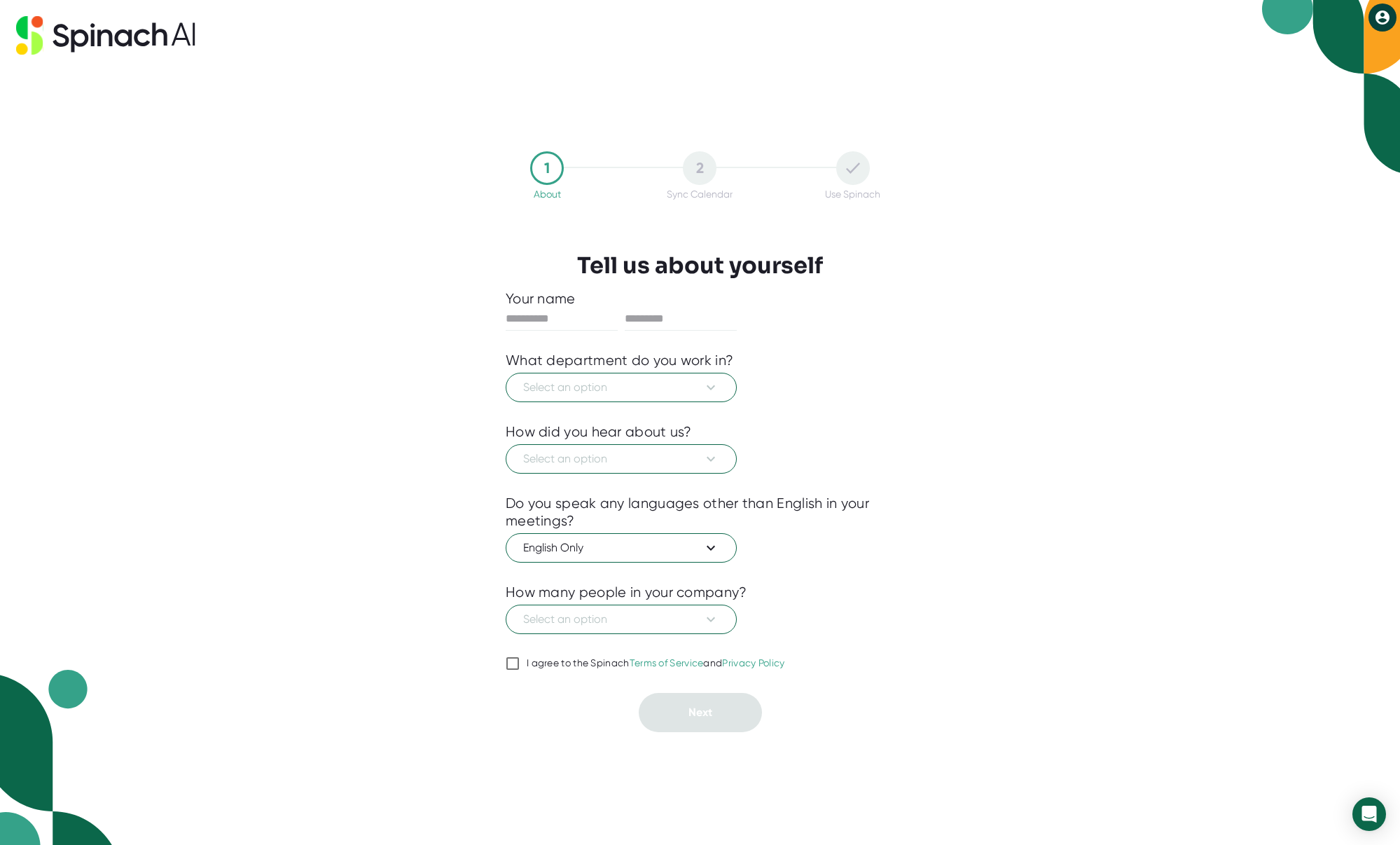
click at [161, 553] on div "1 About 2 Sync Calendar Use Spinach Tell us about yourself Your name What depar…" at bounding box center [700, 422] width 1400 height 845
click at [479, 195] on div "1 About" at bounding box center [547, 175] width 153 height 48
click at [534, 314] on input "text" at bounding box center [561, 319] width 112 height 22
type input "***"
type input "********"
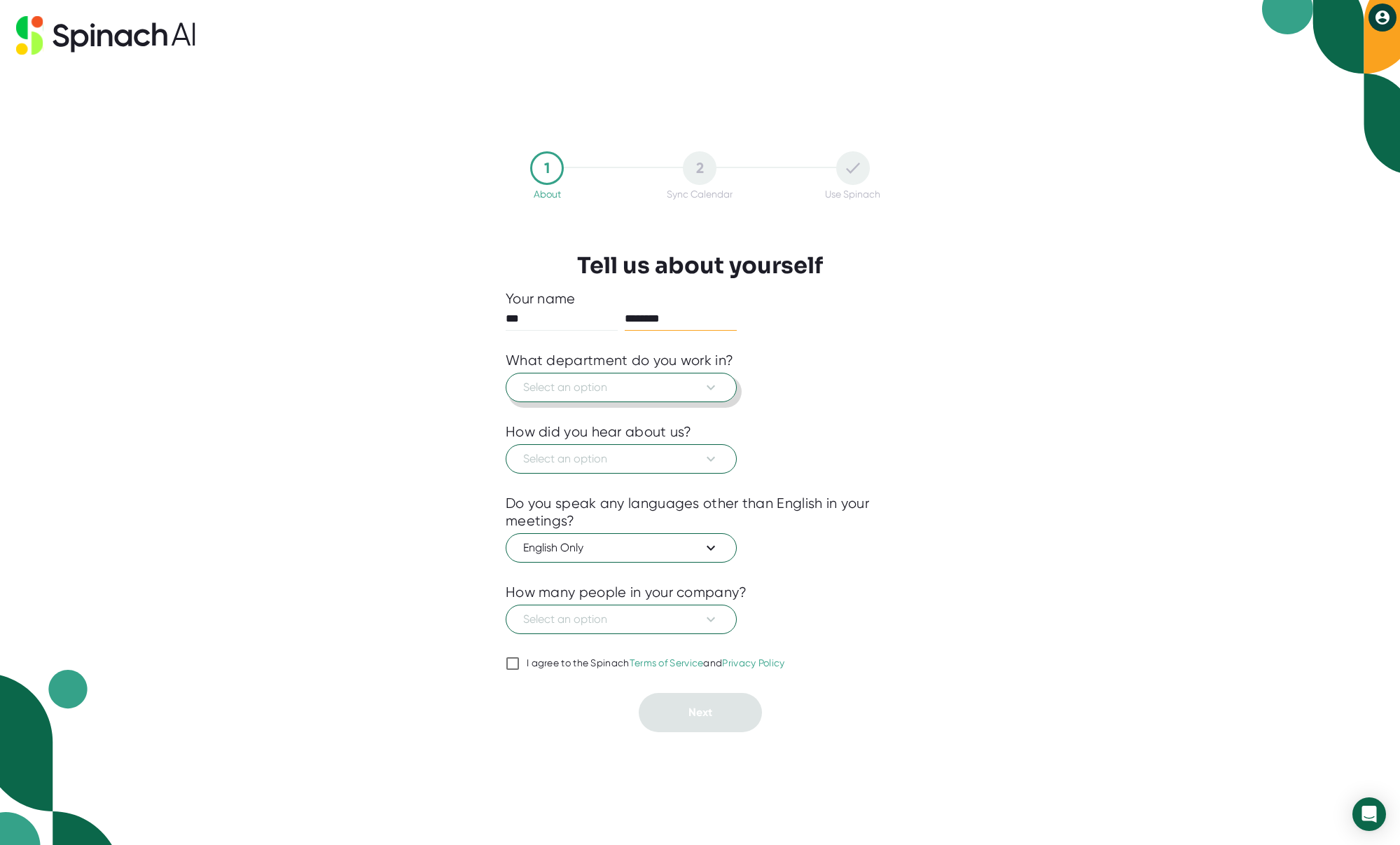
click at [546, 384] on span "Select an option" at bounding box center [621, 387] width 196 height 17
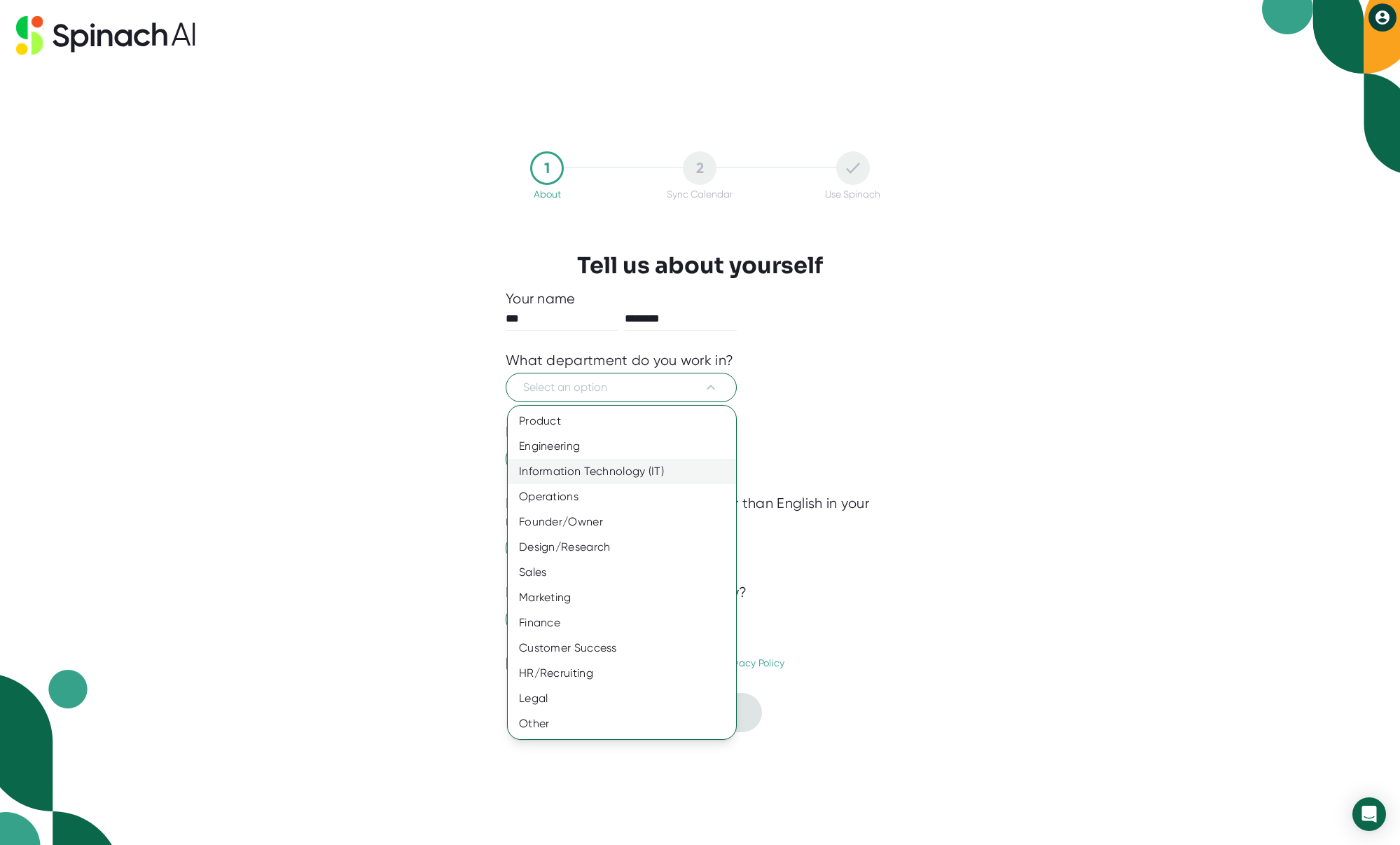
click at [572, 470] on div "Information Technology (IT)" at bounding box center [621, 471] width 229 height 25
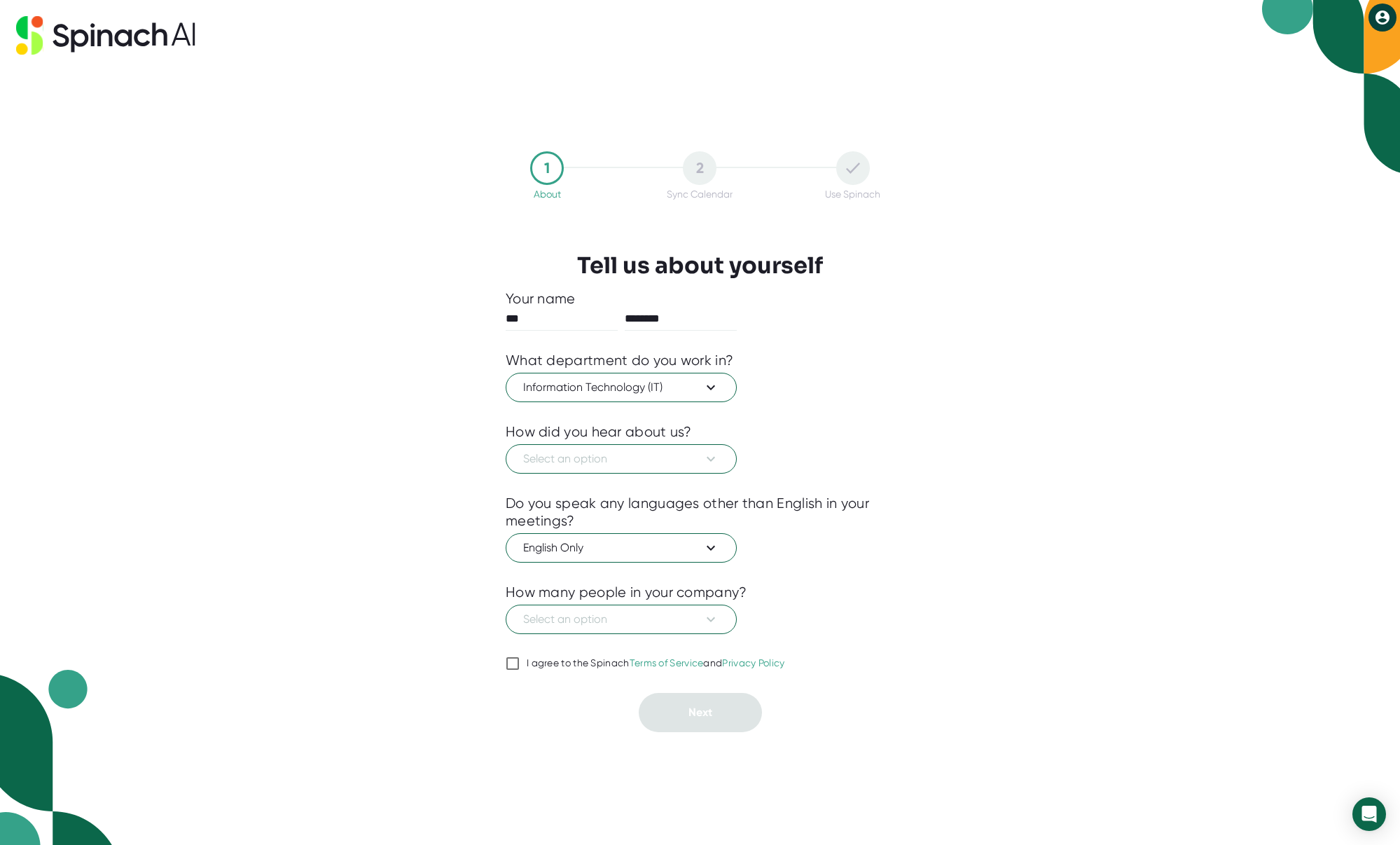
click at [451, 520] on div "1 About 2 Sync Calendar Use Spinach Tell us about yourself Your name *** ******…" at bounding box center [700, 422] width 1400 height 845
click at [512, 663] on input "I agree to the Spinach Terms of Service and Privacy Policy" at bounding box center [512, 663] width 14 height 17
checkbox input "true"
click at [559, 458] on span "Select an option" at bounding box center [621, 459] width 196 height 17
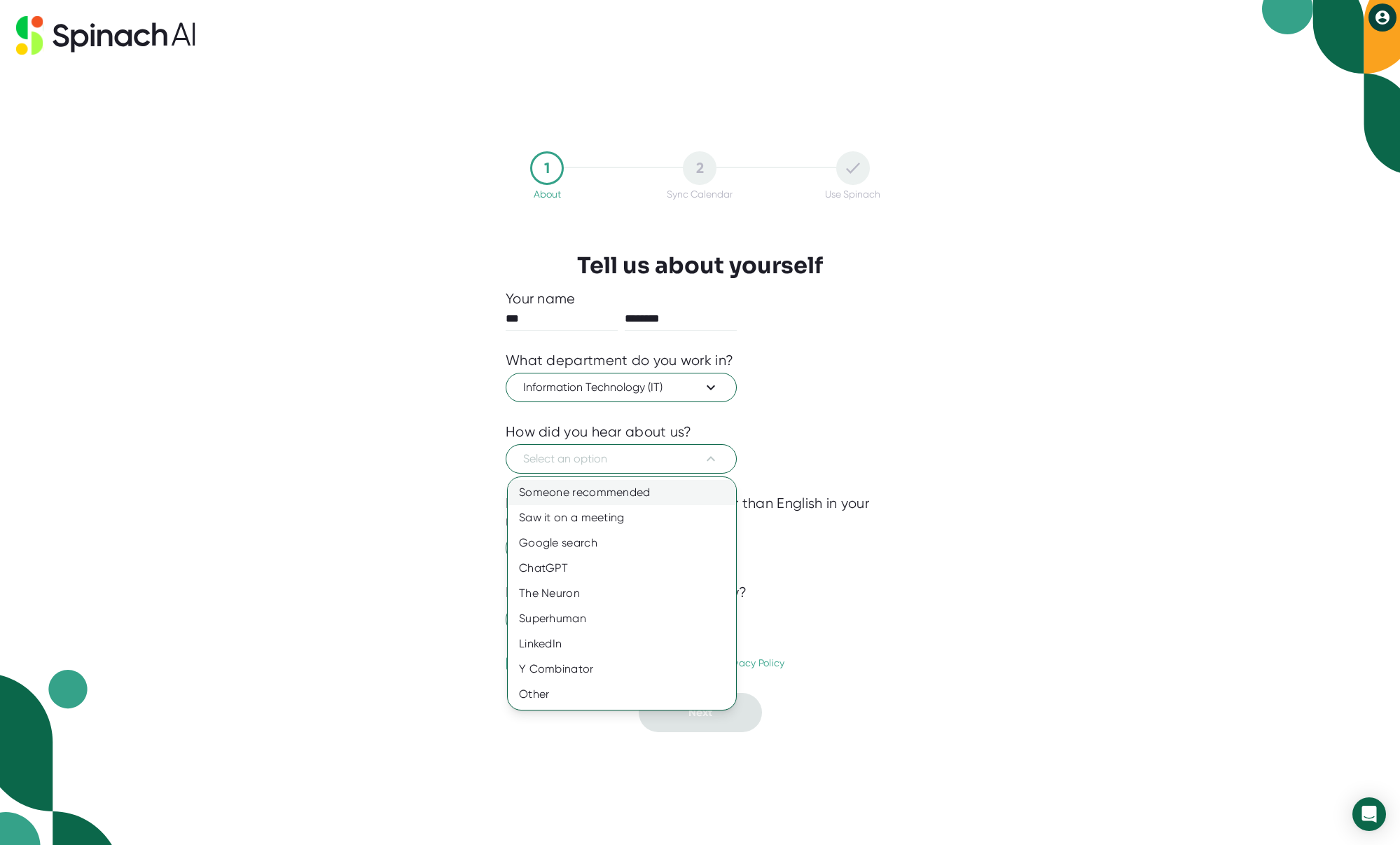
click at [558, 488] on div "Someone recommended" at bounding box center [621, 492] width 229 height 25
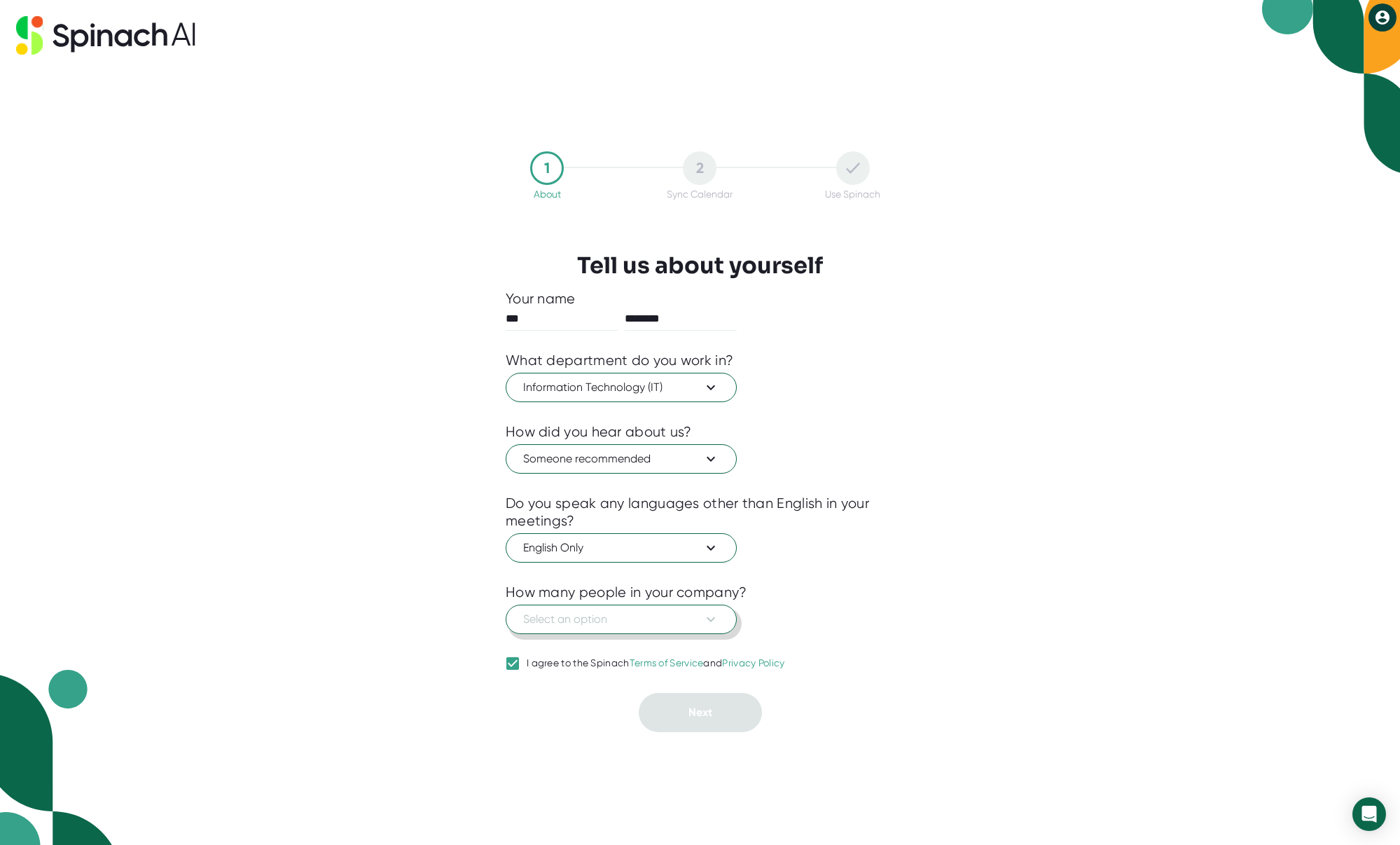
click at [559, 615] on span "Select an option" at bounding box center [621, 619] width 196 height 17
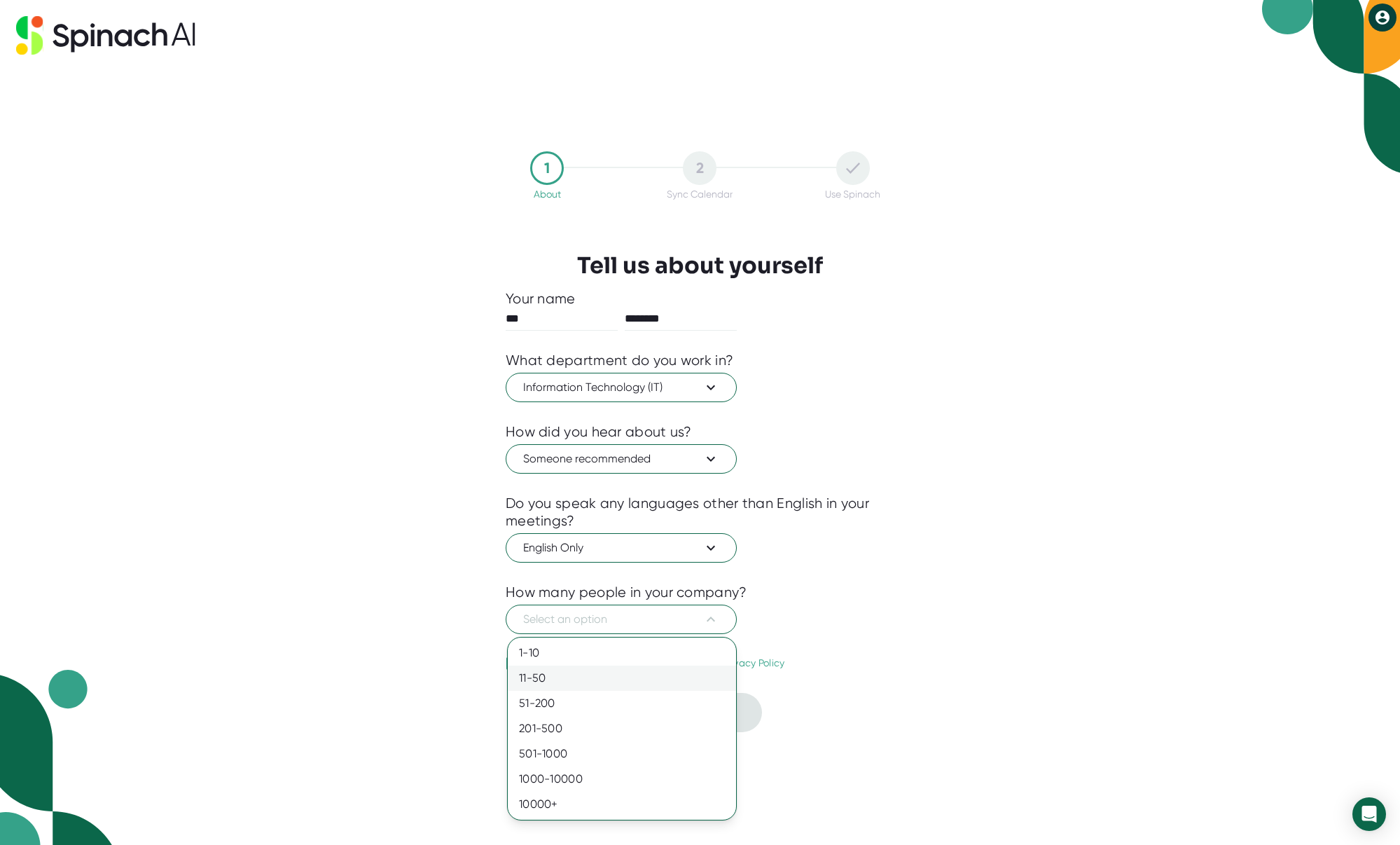
click at [559, 684] on div "11-50" at bounding box center [621, 678] width 229 height 25
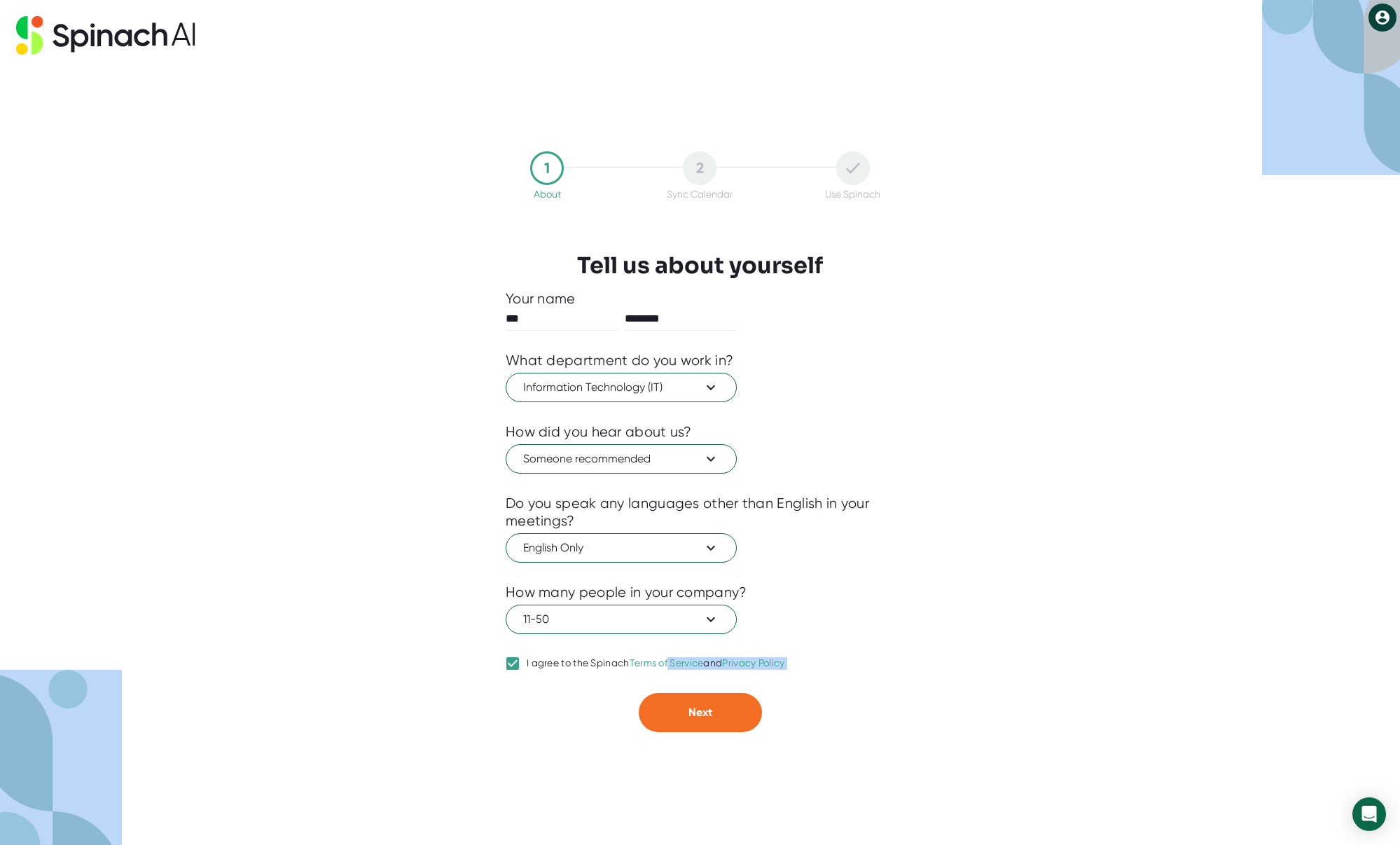
click at [671, 665] on link "Terms of Service" at bounding box center [666, 663] width 74 height 12
click at [750, 661] on link "Privacy Policy" at bounding box center [753, 663] width 62 height 12
click at [710, 712] on span "Next" at bounding box center [700, 712] width 24 height 13
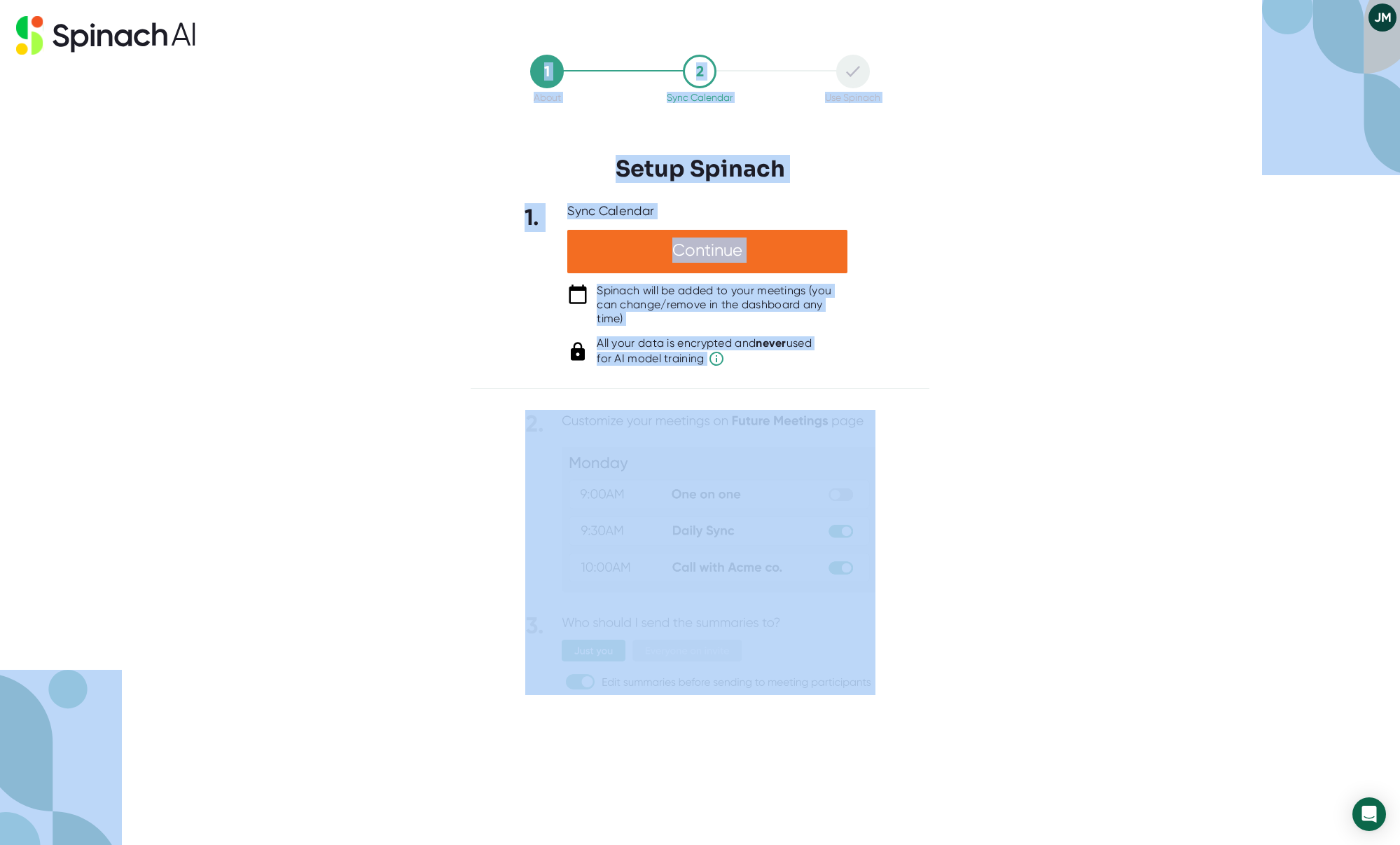
click at [1030, 477] on div "1 About 2 Sync Calendar Use Spinach Setup Spinach 1. Sync Calendar Continue Spi…" at bounding box center [700, 422] width 1400 height 845
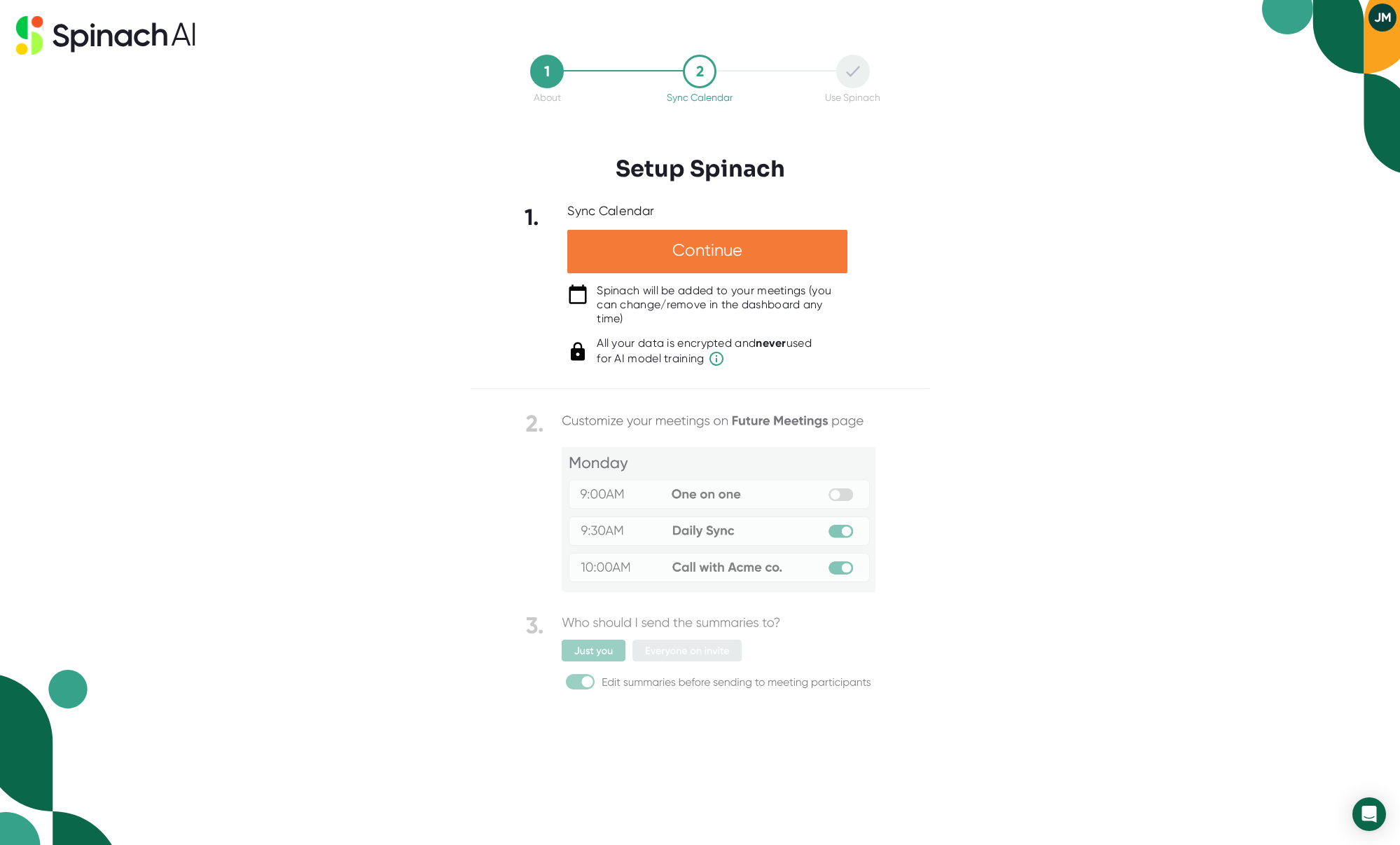
click at [703, 245] on div "Continue" at bounding box center [707, 252] width 280 height 43
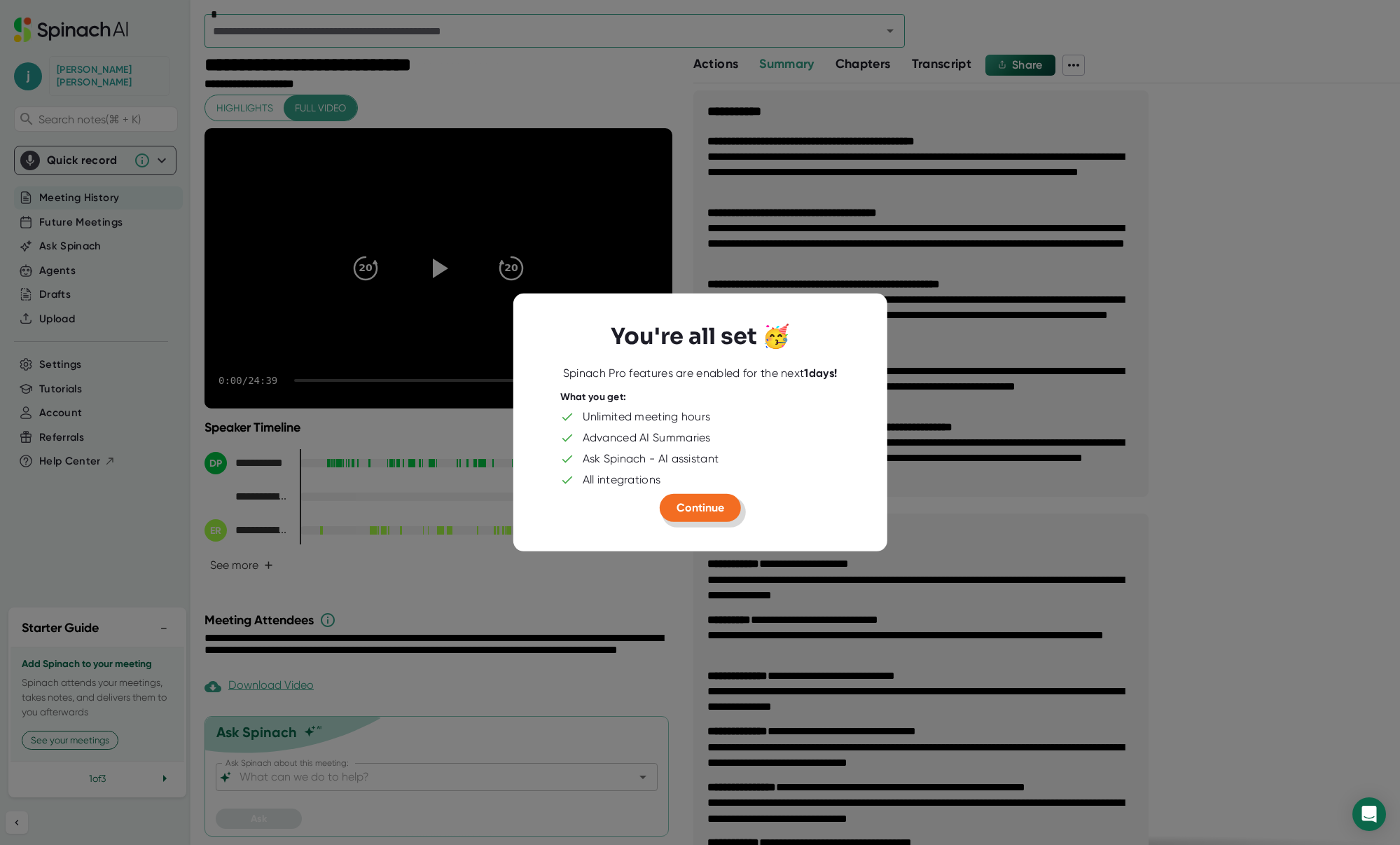
click at [704, 505] on span "Continue" at bounding box center [701, 508] width 48 height 13
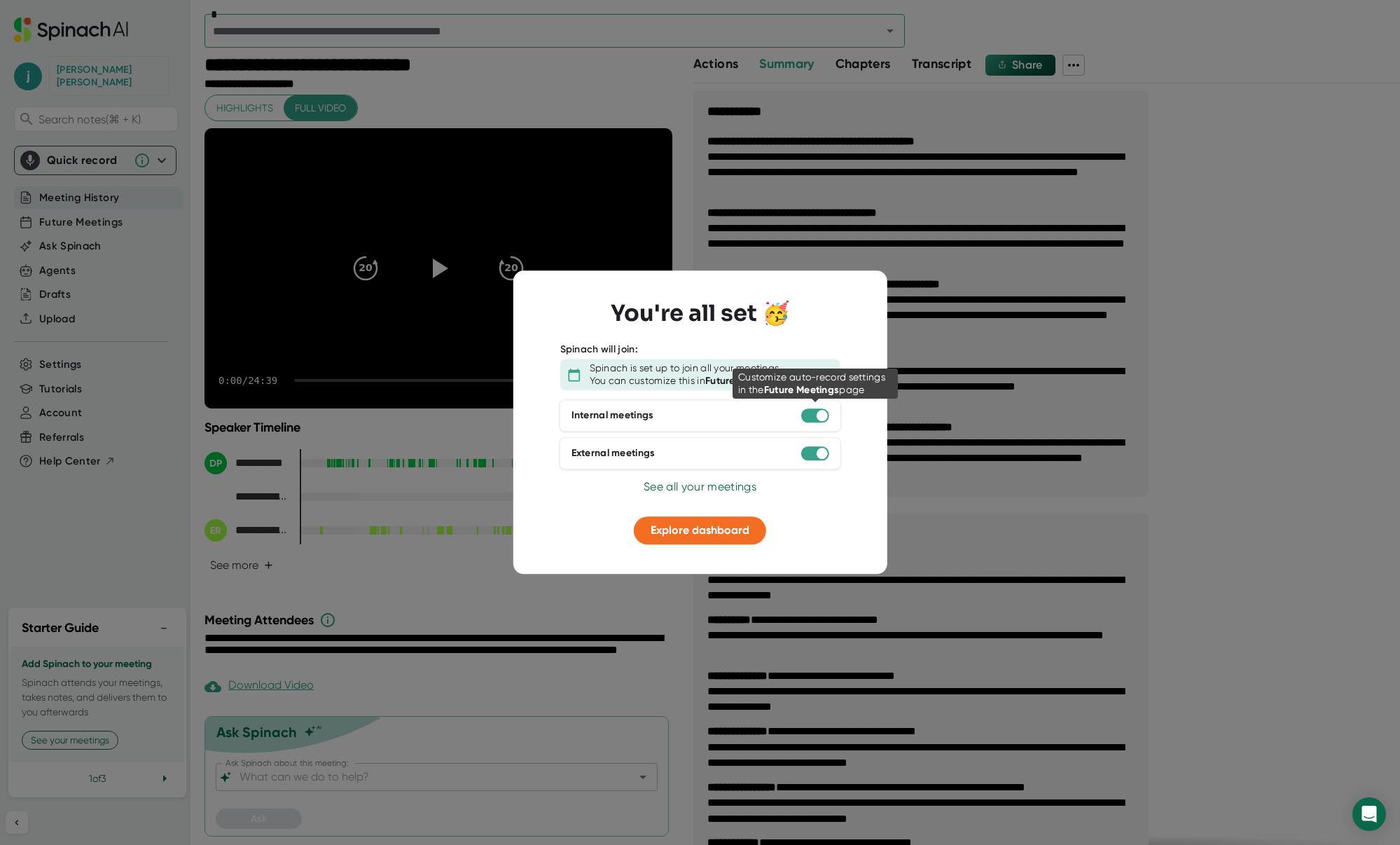
click at [819, 410] on div at bounding box center [823, 415] width 12 height 12
click at [817, 413] on div at bounding box center [823, 415] width 12 height 12
click at [831, 542] on div "You're all set 🥳 Spinach will join: Spinach is set up to join all your meetings…" at bounding box center [699, 422] width 374 height 304
click at [823, 411] on div at bounding box center [823, 415] width 12 height 12
click at [833, 551] on div "You're all set 🥳 Spinach will join: Spinach is set up to join all your meetings…" at bounding box center [699, 422] width 374 height 304
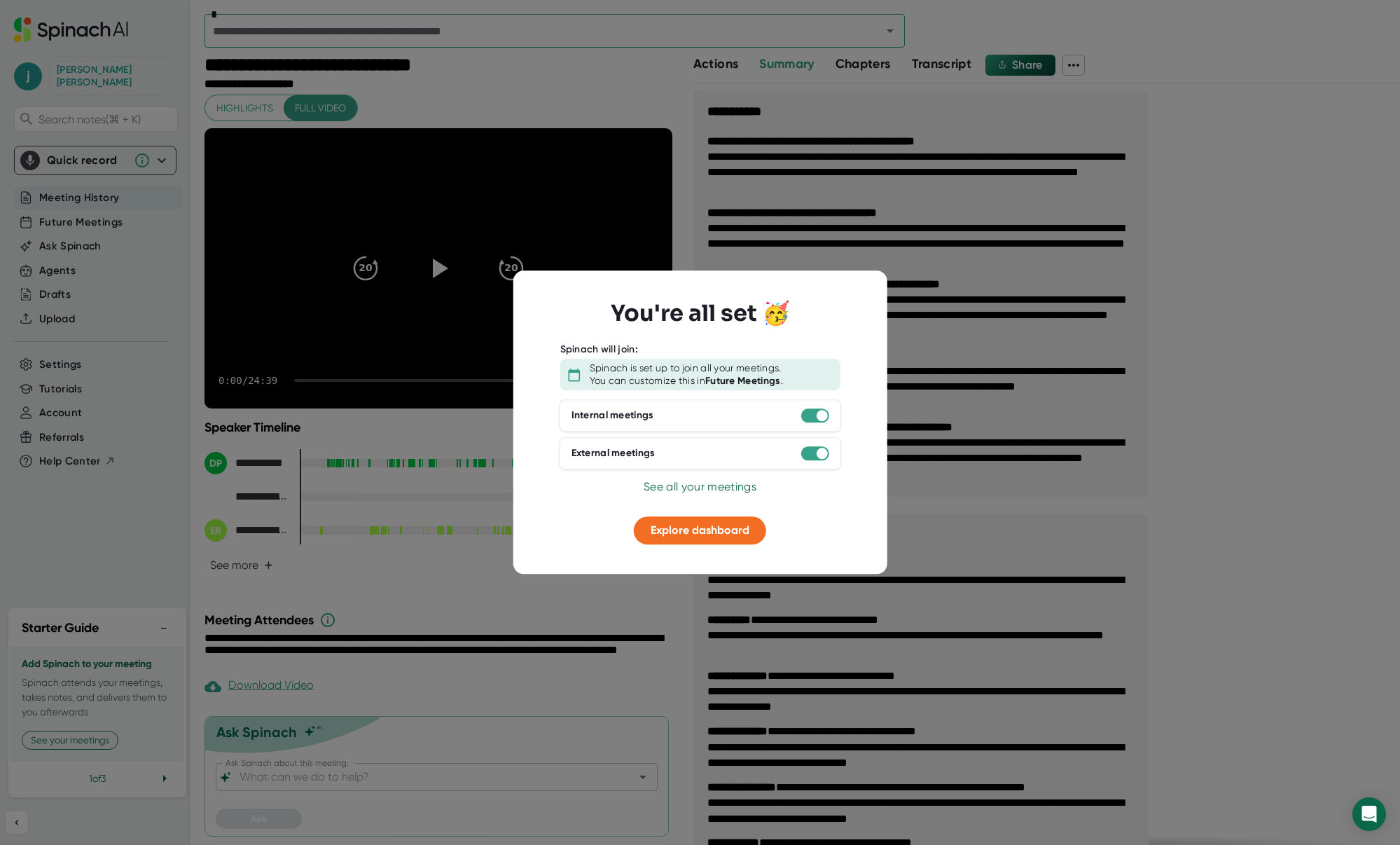
click at [807, 418] on div at bounding box center [815, 415] width 28 height 14
click at [820, 452] on div at bounding box center [823, 454] width 12 height 12
click at [812, 516] on div at bounding box center [700, 505] width 315 height 21
click at [732, 527] on span "Explore dashboard" at bounding box center [700, 530] width 99 height 13
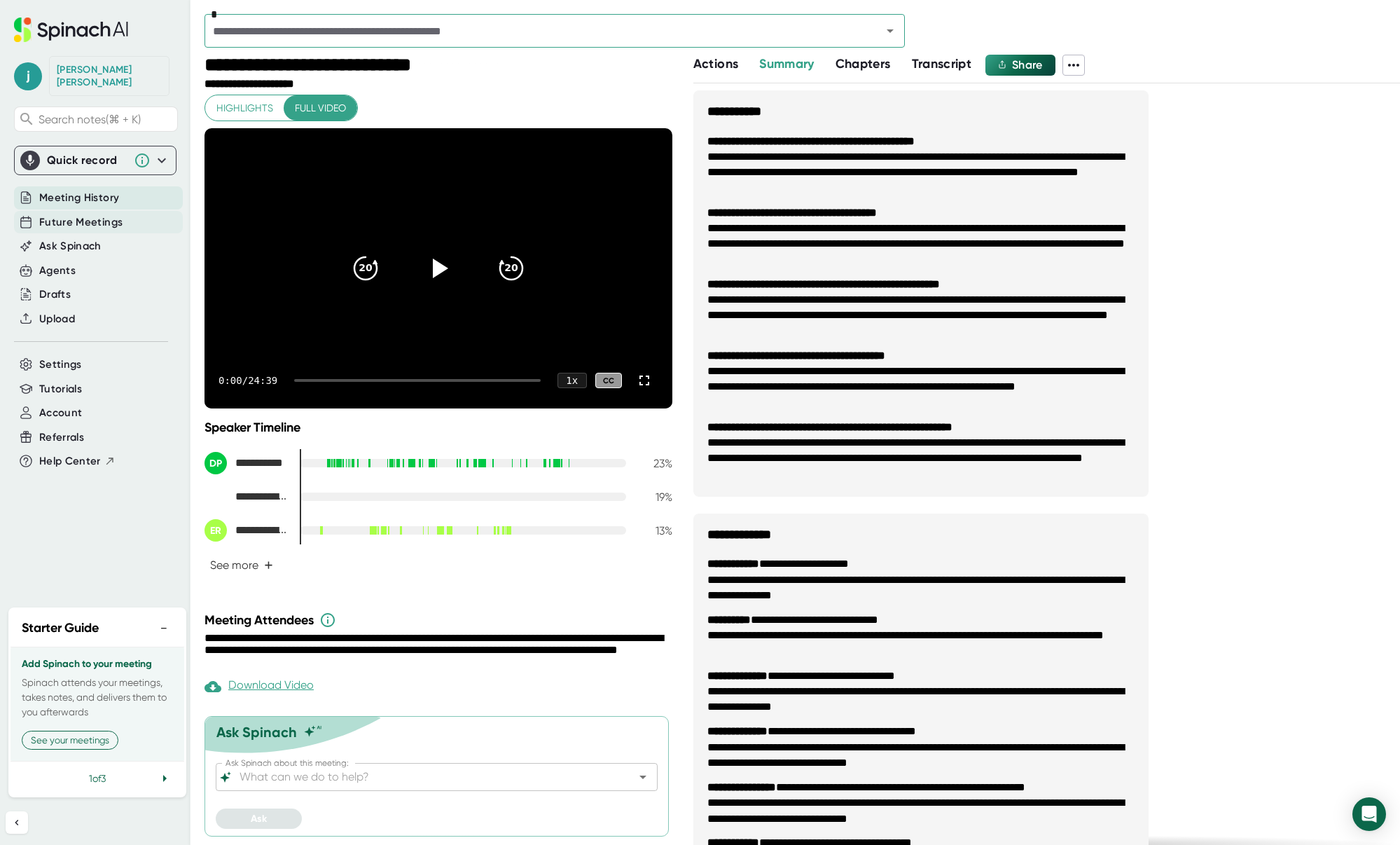
click at [84, 214] on span "Future Meetings" at bounding box center [81, 222] width 84 height 16
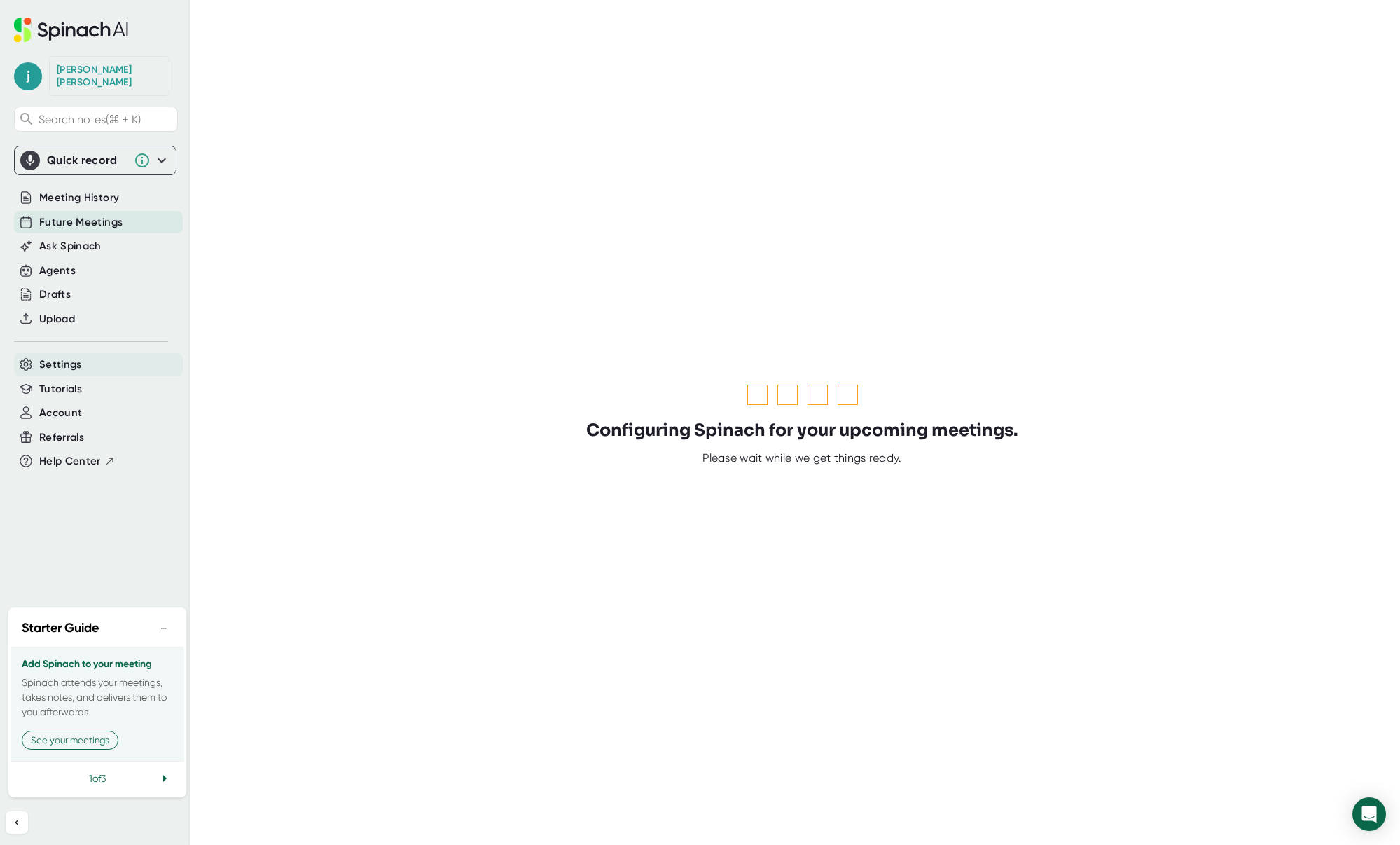
click at [61, 357] on span "Settings" at bounding box center [60, 365] width 43 height 16
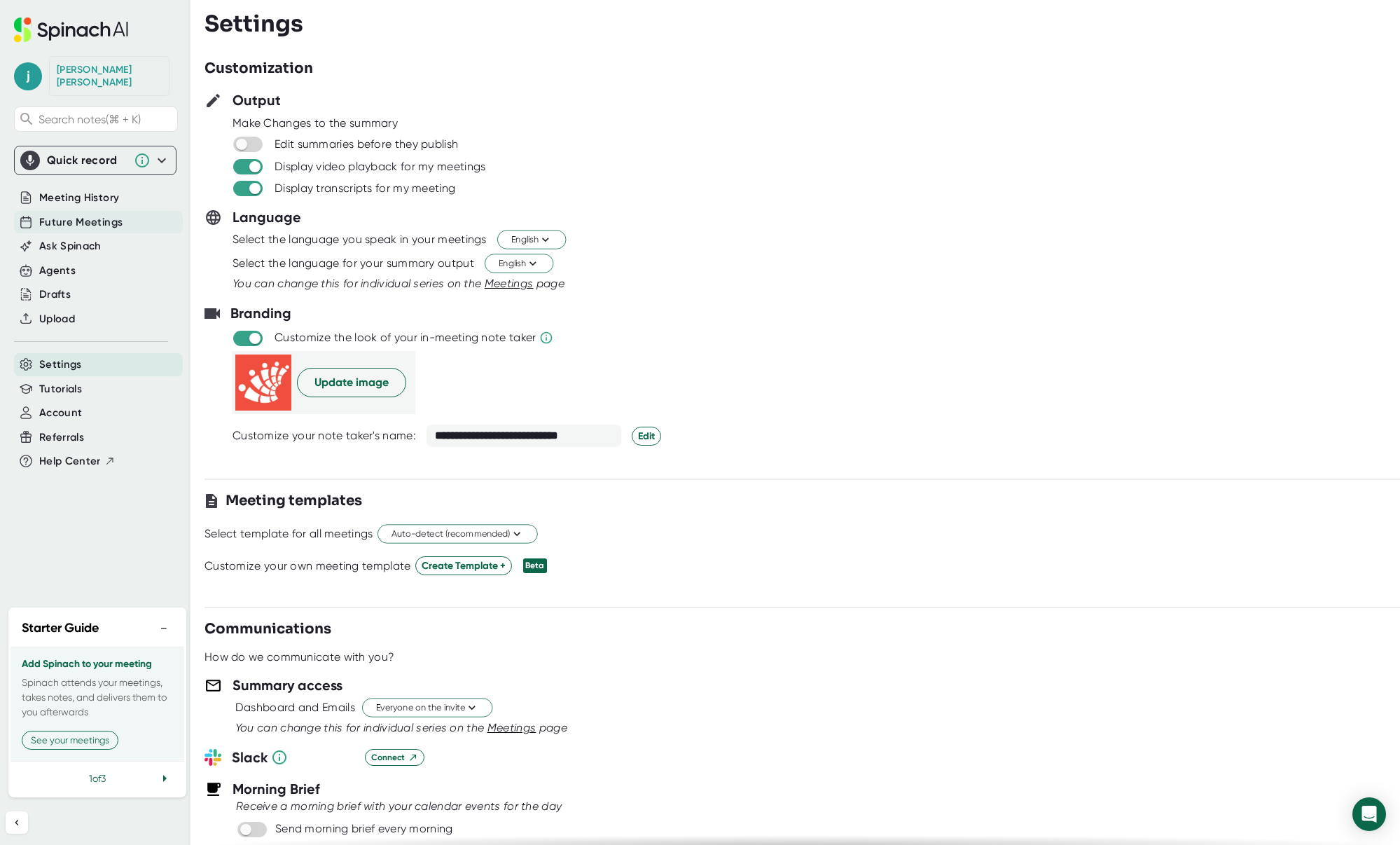
click at [95, 214] on span "Future Meetings" at bounding box center [81, 222] width 84 height 16
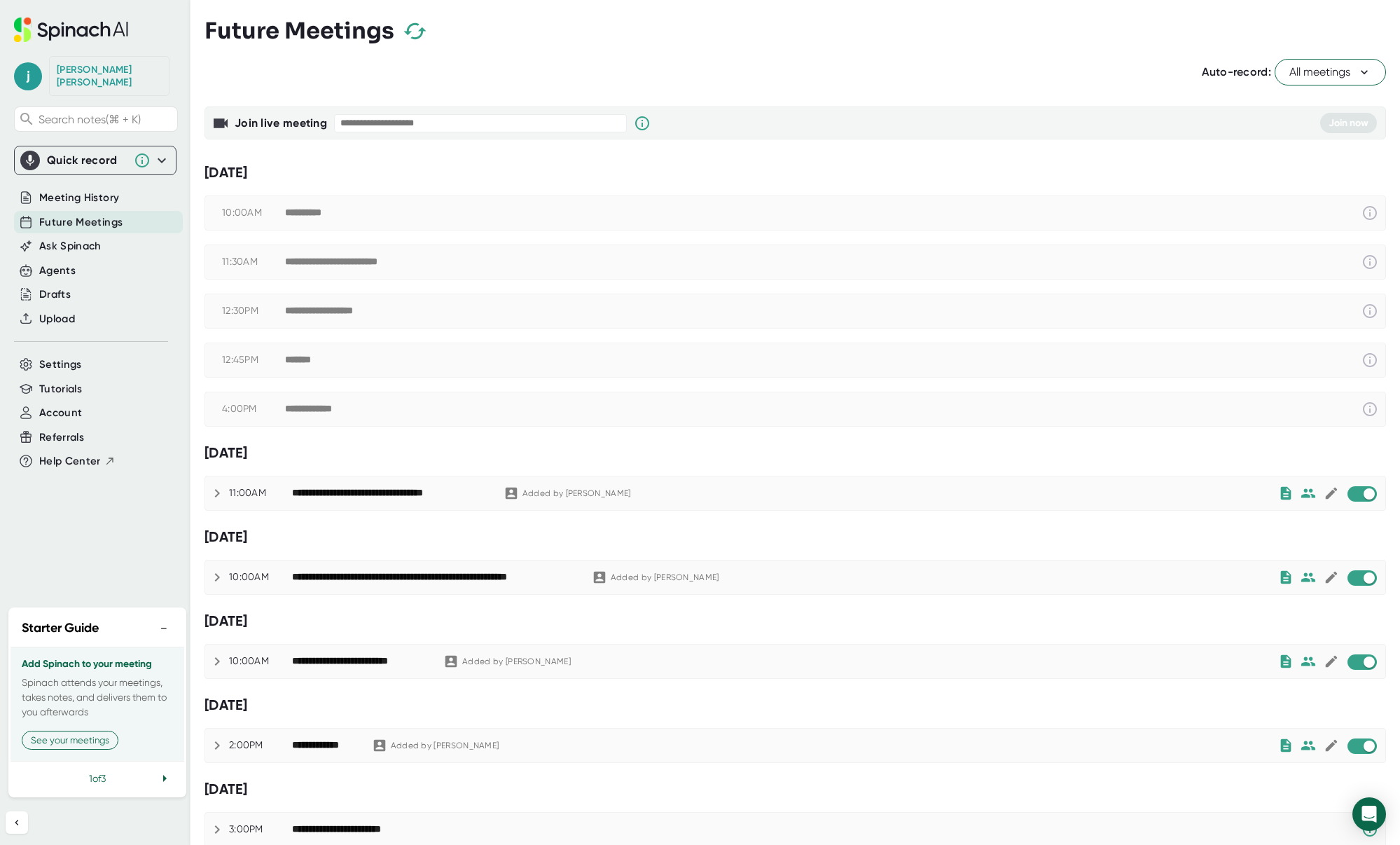
click at [1331, 75] on span "All meetings" at bounding box center [1331, 71] width 82 height 17
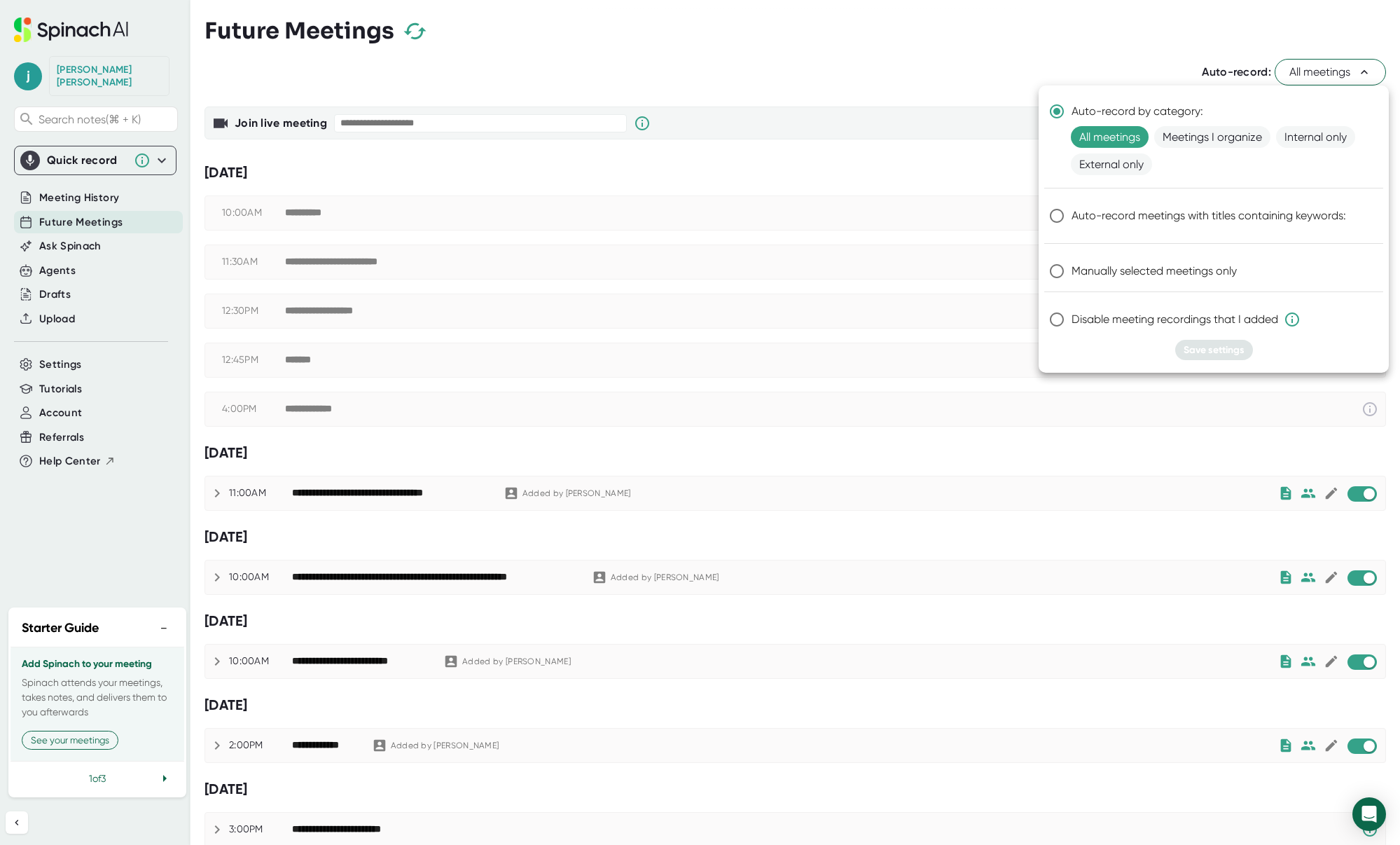
click at [1058, 268] on input "Manually selected meetings only" at bounding box center [1057, 271] width 30 height 30
radio input "true"
click at [1190, 348] on span "Save settings" at bounding box center [1214, 350] width 61 height 12
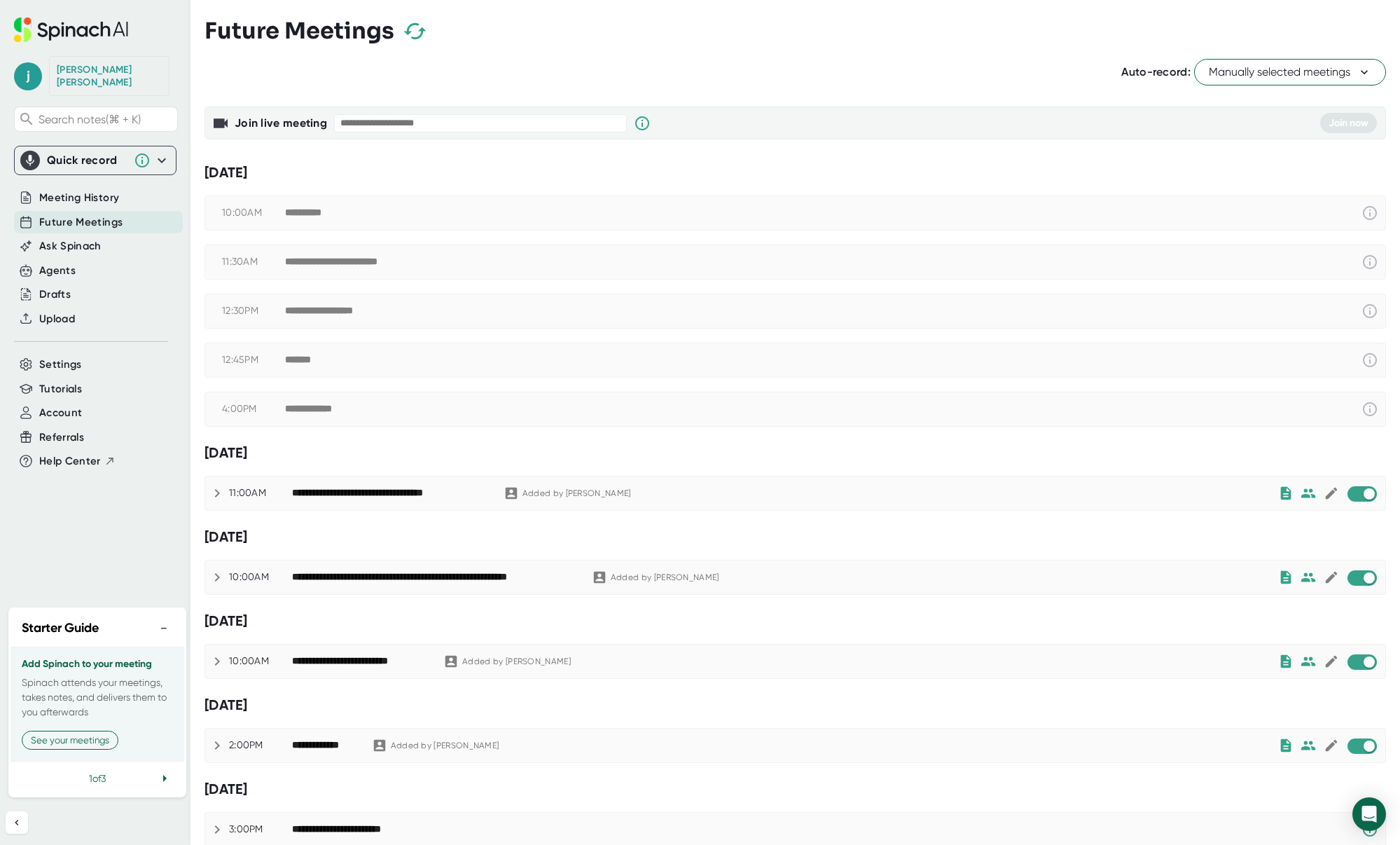
click at [102, 518] on div "j [PERSON_NAME] Search notes (⌘ + K) Quick record Include tab audio Start Recor…" at bounding box center [95, 299] width 190 height 599
click at [114, 521] on div "j [PERSON_NAME] Search notes (⌘ + K) Quick record Include tab audio Start Recor…" at bounding box center [95, 299] width 190 height 599
click at [118, 492] on div "j [PERSON_NAME] Search notes (⌘ + K) Quick record Include tab audio Start Recor…" at bounding box center [95, 299] width 190 height 599
click at [55, 357] on span "Settings" at bounding box center [60, 365] width 43 height 16
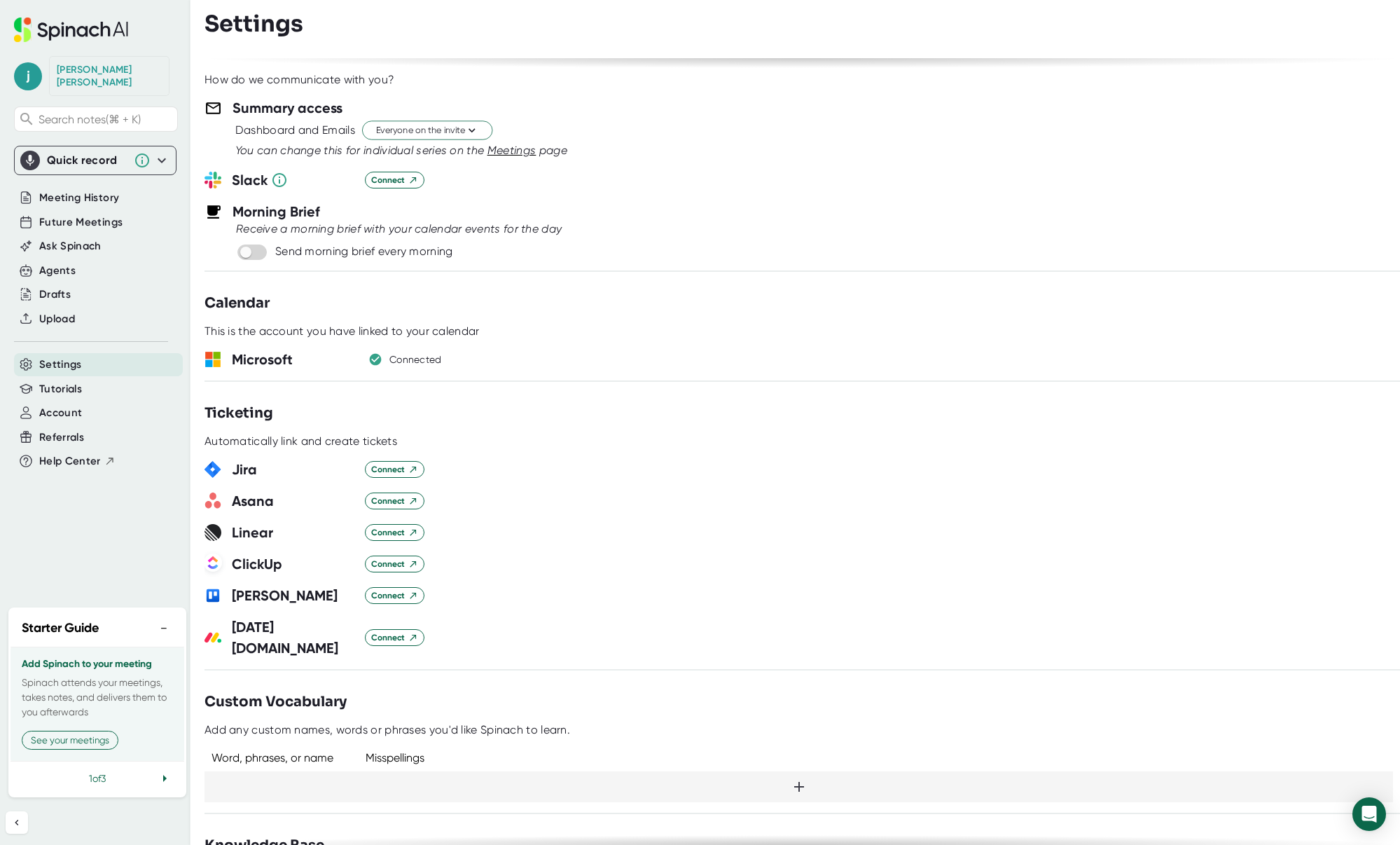
scroll to position [580, 0]
click at [376, 357] on icon "button" at bounding box center [375, 356] width 17 height 17
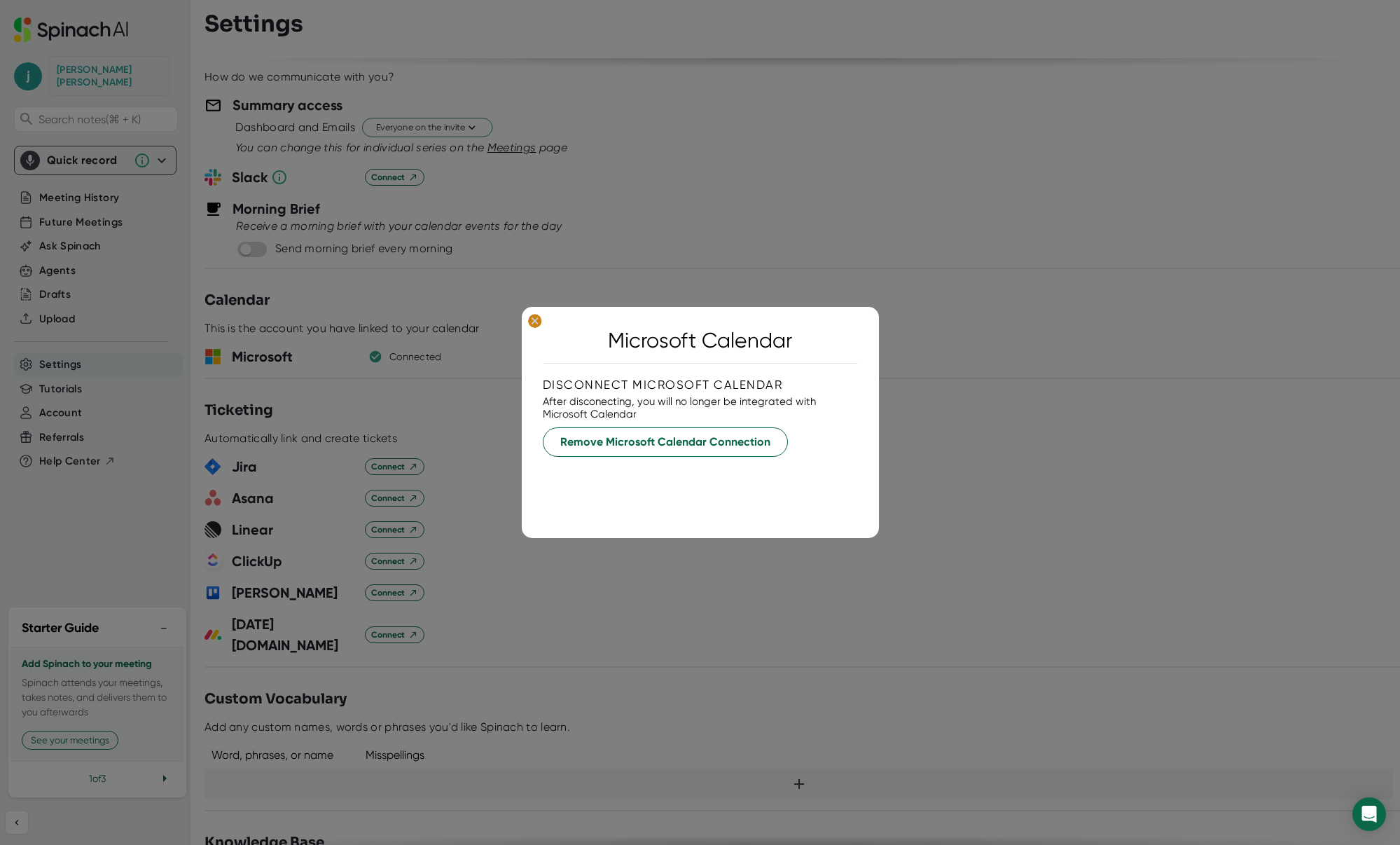
click at [531, 322] on ellipse at bounding box center [535, 320] width 13 height 14
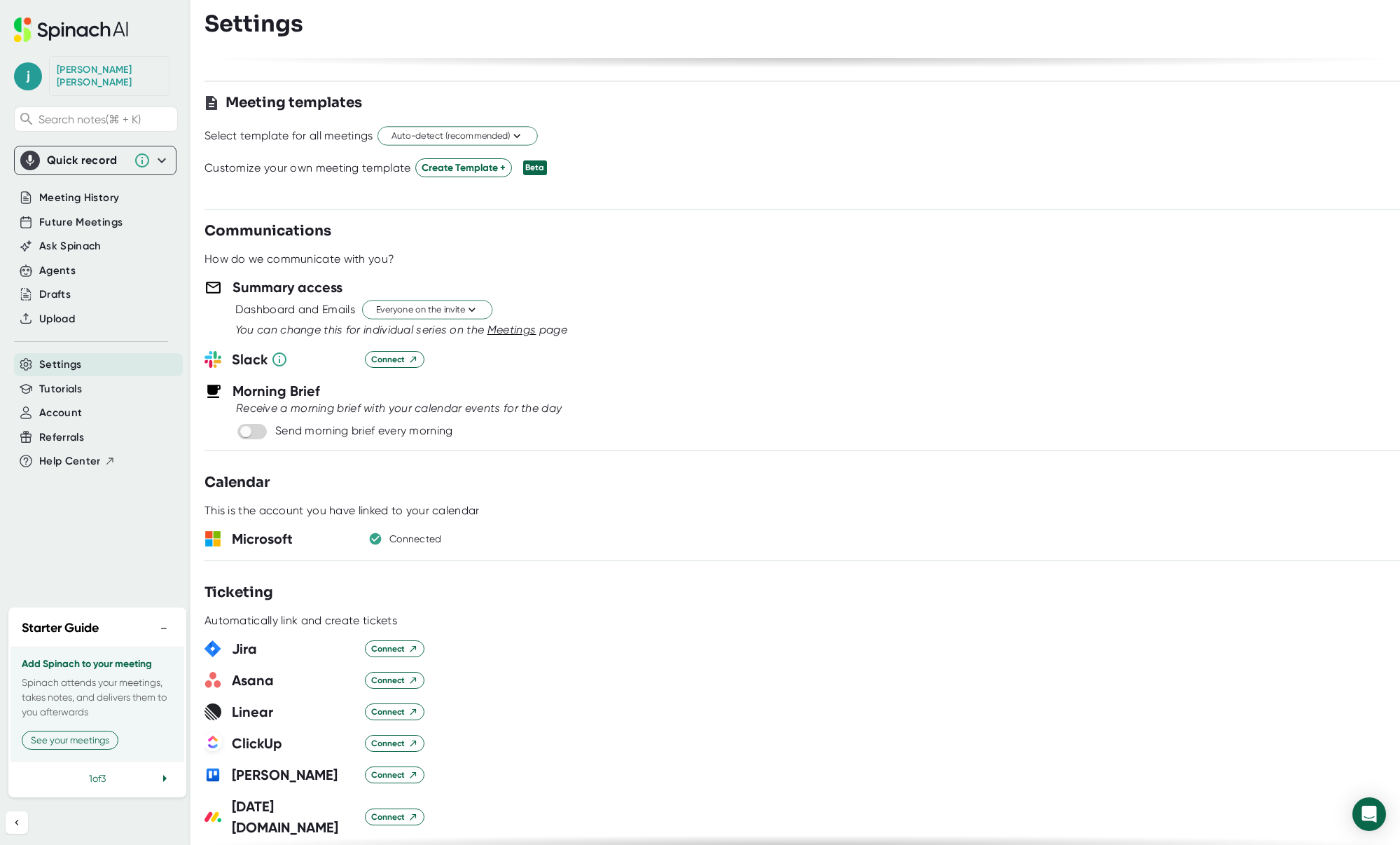
scroll to position [0, 0]
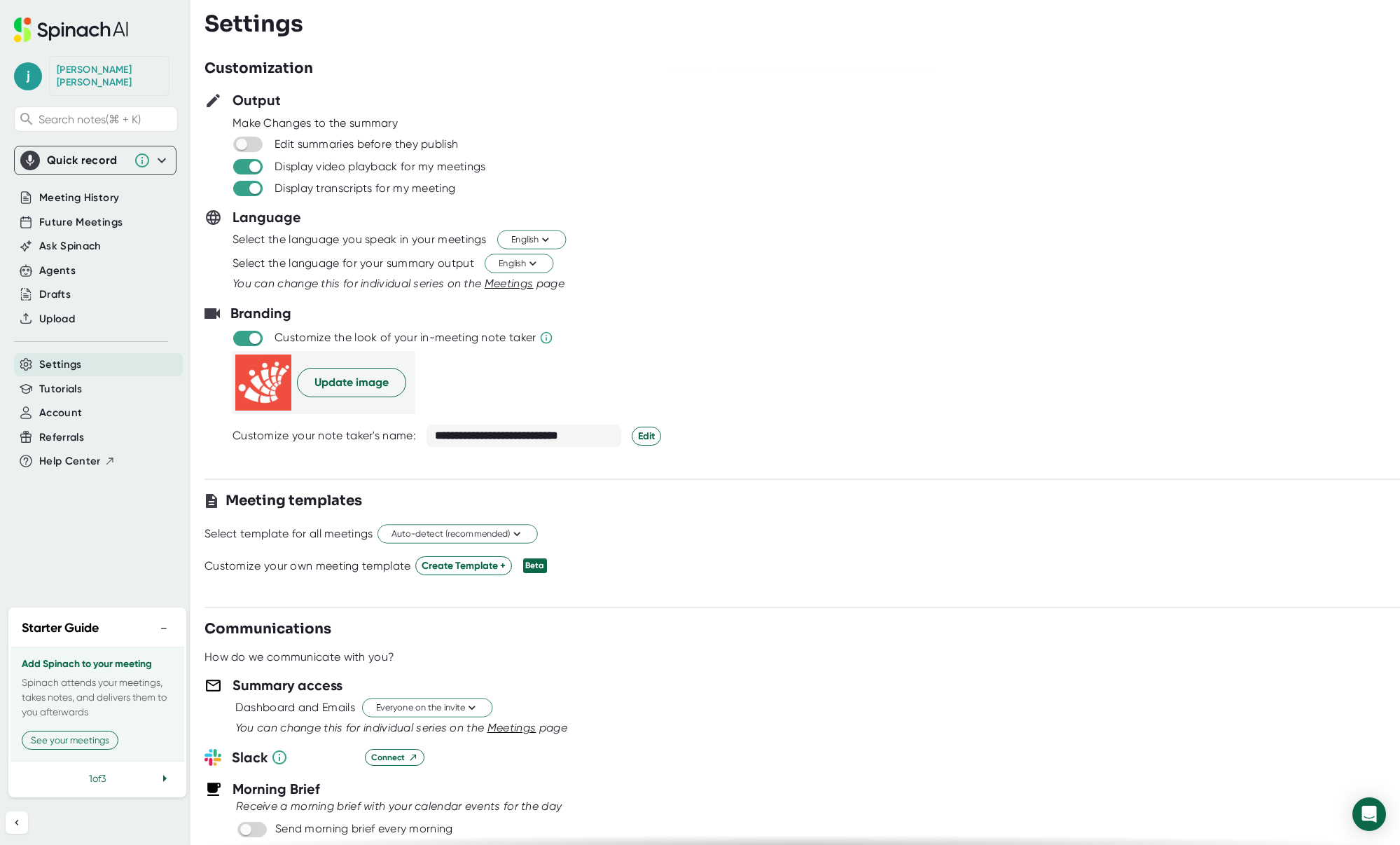
click at [80, 539] on div "j [PERSON_NAME] Search notes (⌘ + K) Quick record Include tab audio Start Recor…" at bounding box center [95, 299] width 190 height 599
click at [93, 214] on span "Future Meetings" at bounding box center [81, 222] width 84 height 16
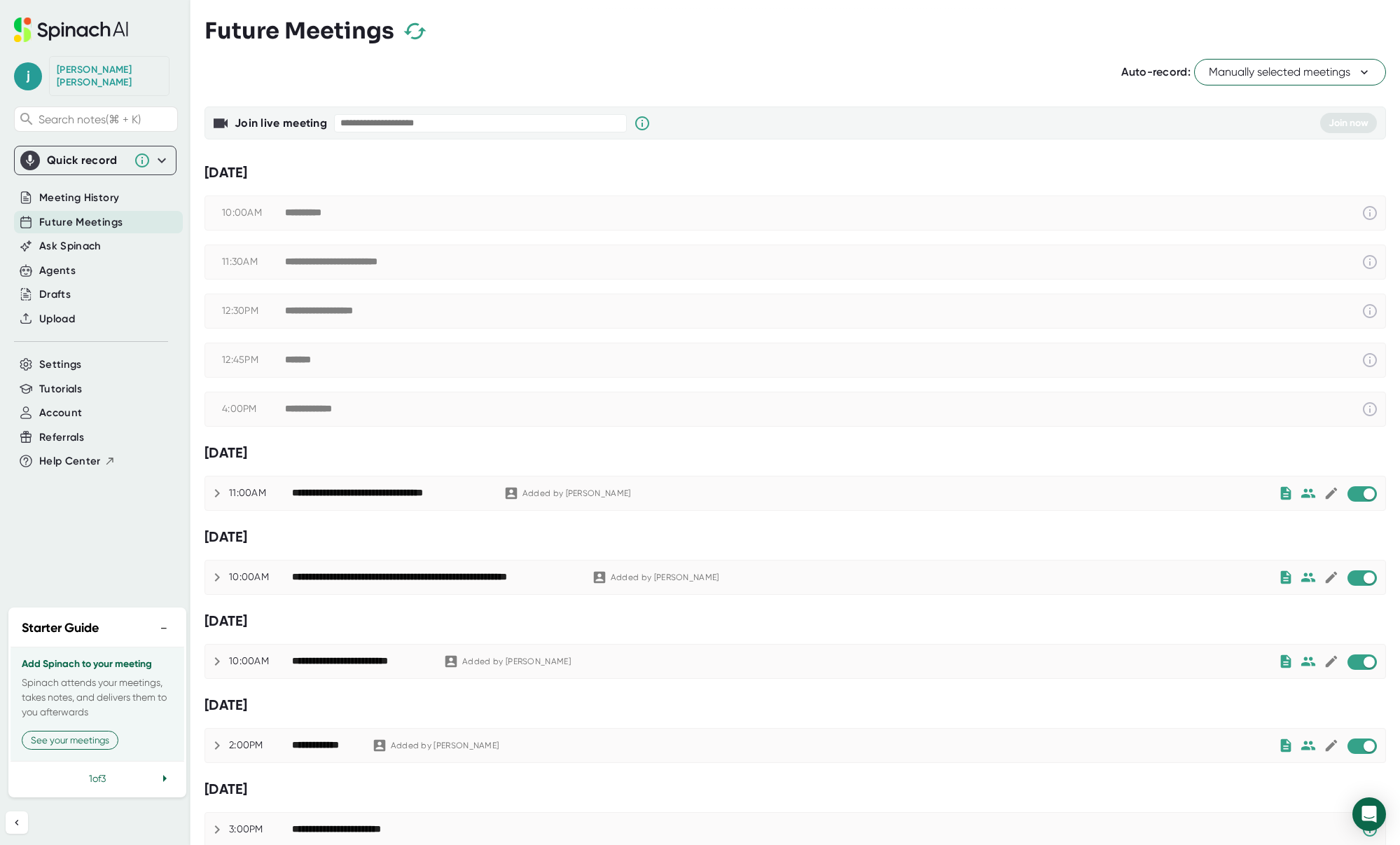
click at [91, 492] on div "j [PERSON_NAME] Search notes (⌘ + K) Quick record Include tab audio Start Recor…" at bounding box center [95, 299] width 190 height 599
click at [216, 492] on icon at bounding box center [217, 492] width 17 height 17
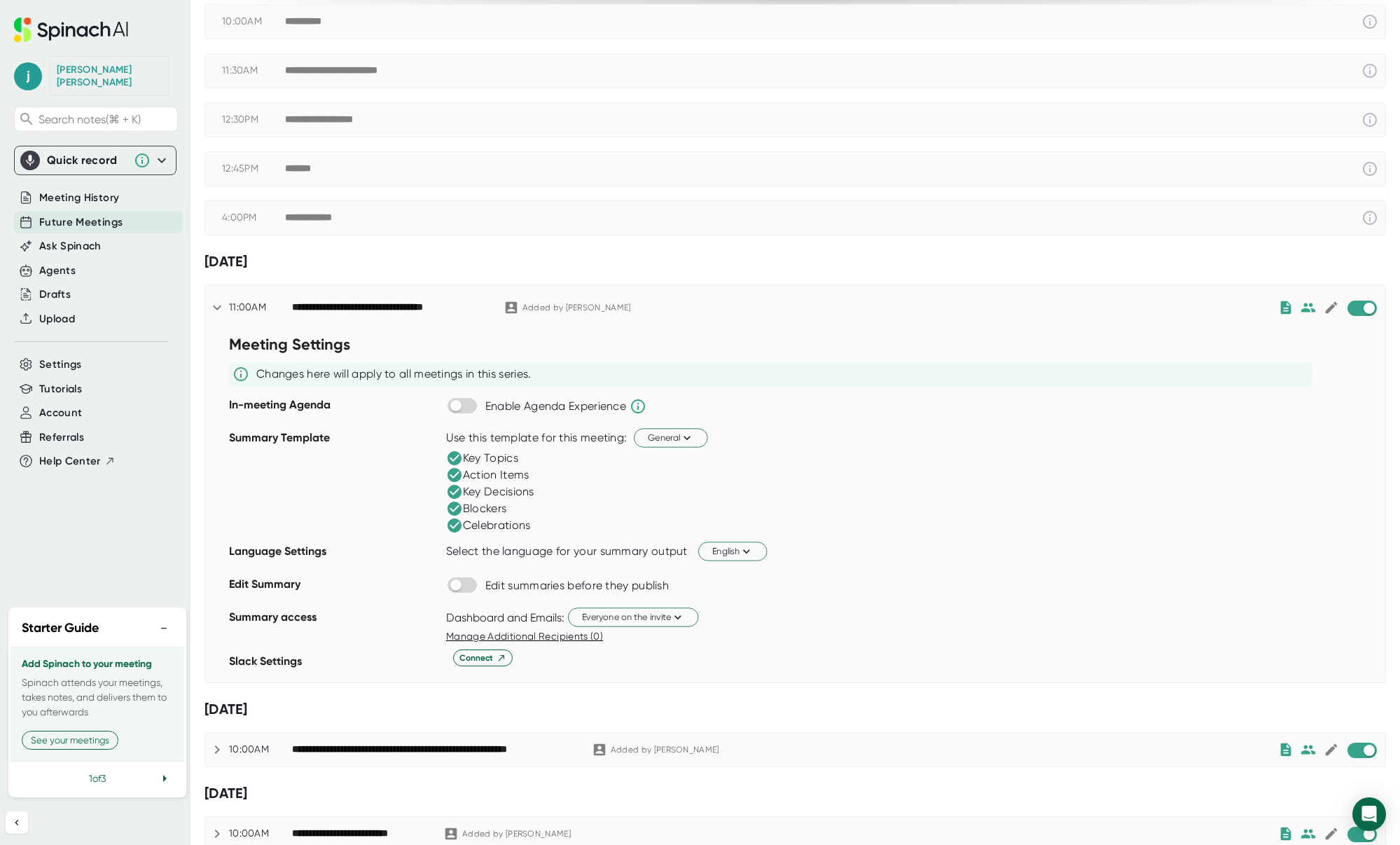
scroll to position [262, 0]
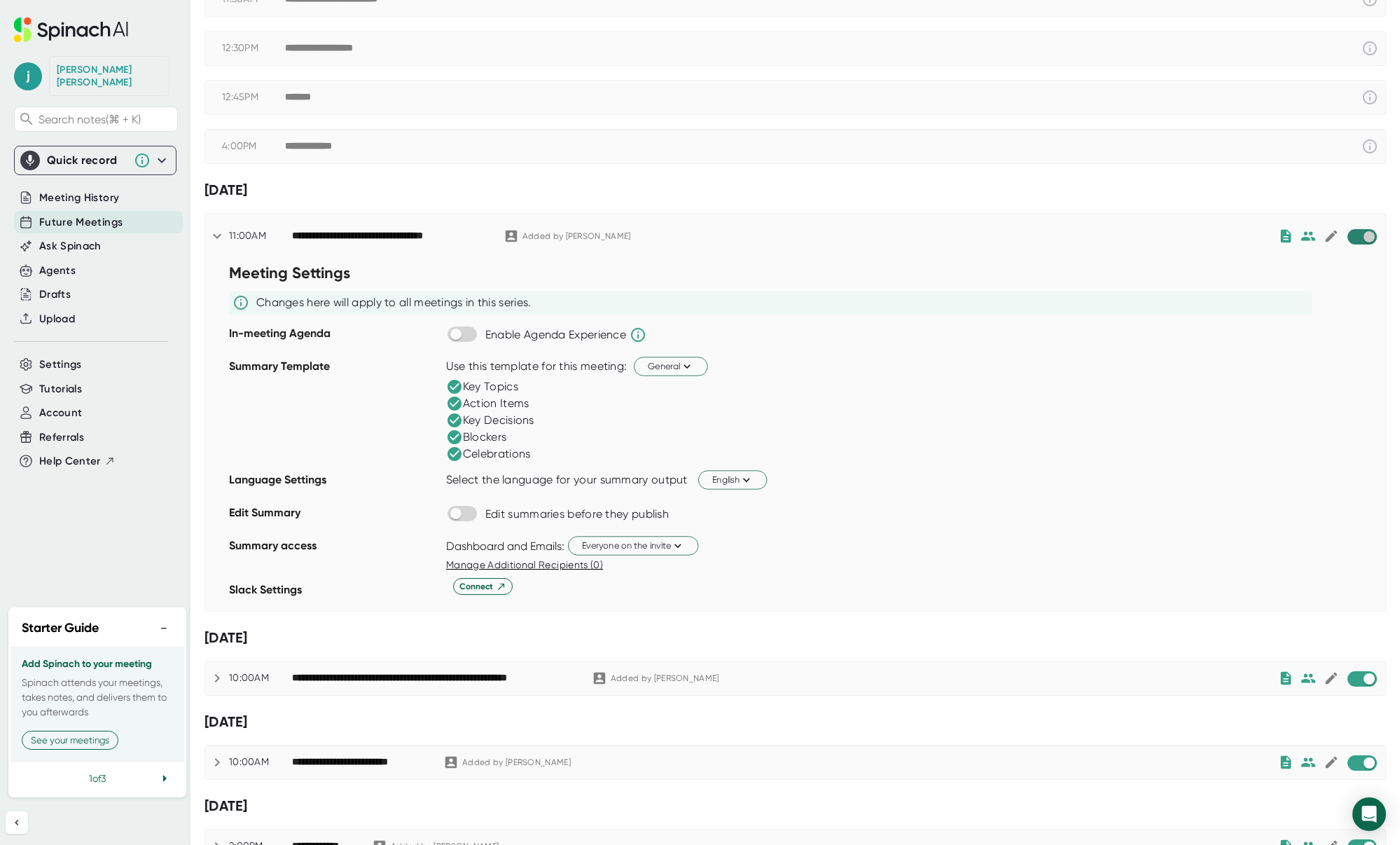
click at [1360, 236] on input "checkbox" at bounding box center [1368, 236] width 40 height 12
checkbox input "true"
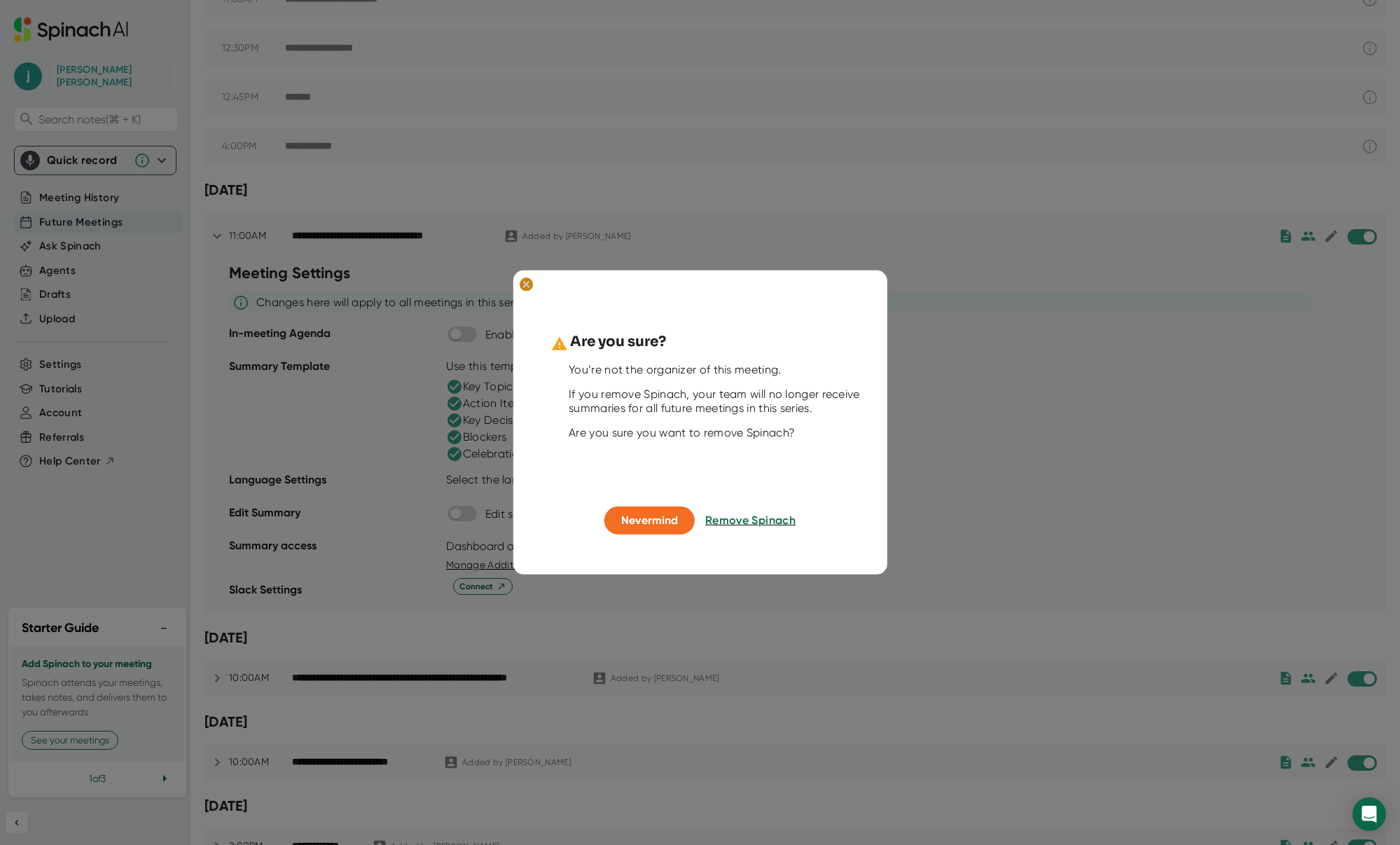
click at [530, 282] on ellipse at bounding box center [526, 284] width 13 height 14
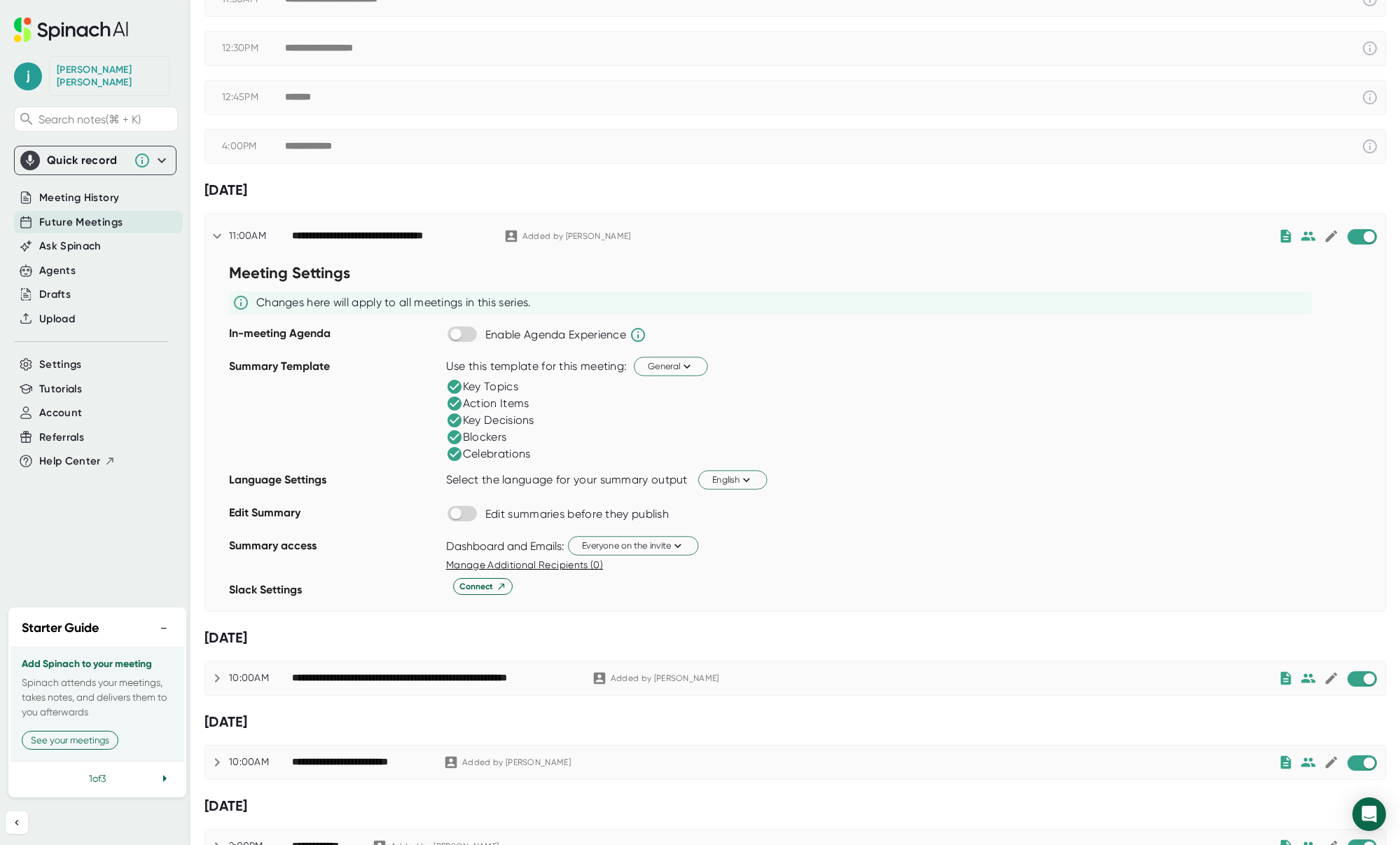
click at [218, 232] on icon at bounding box center [217, 236] width 17 height 17
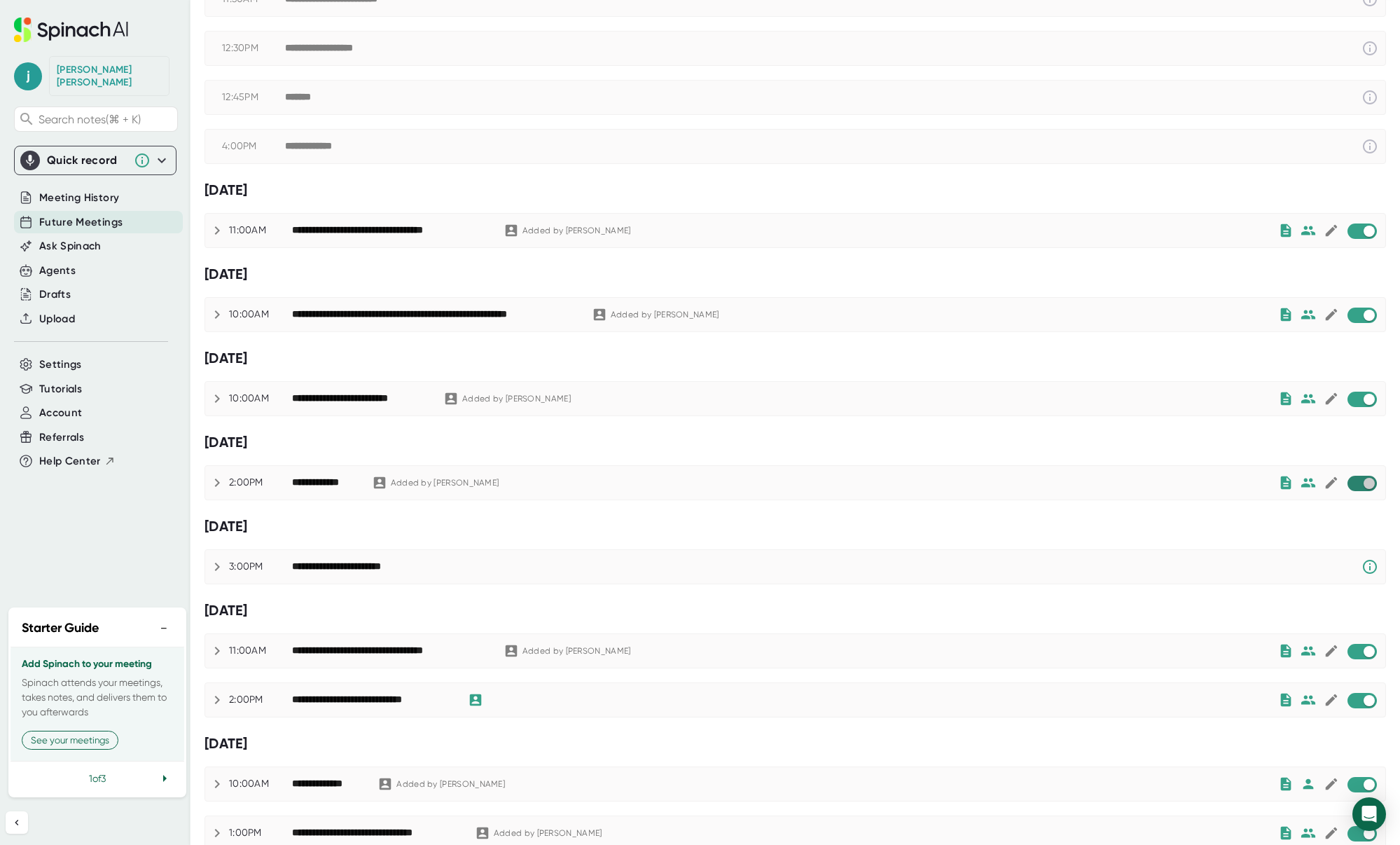
click at [1359, 482] on input "checkbox" at bounding box center [1368, 483] width 40 height 12
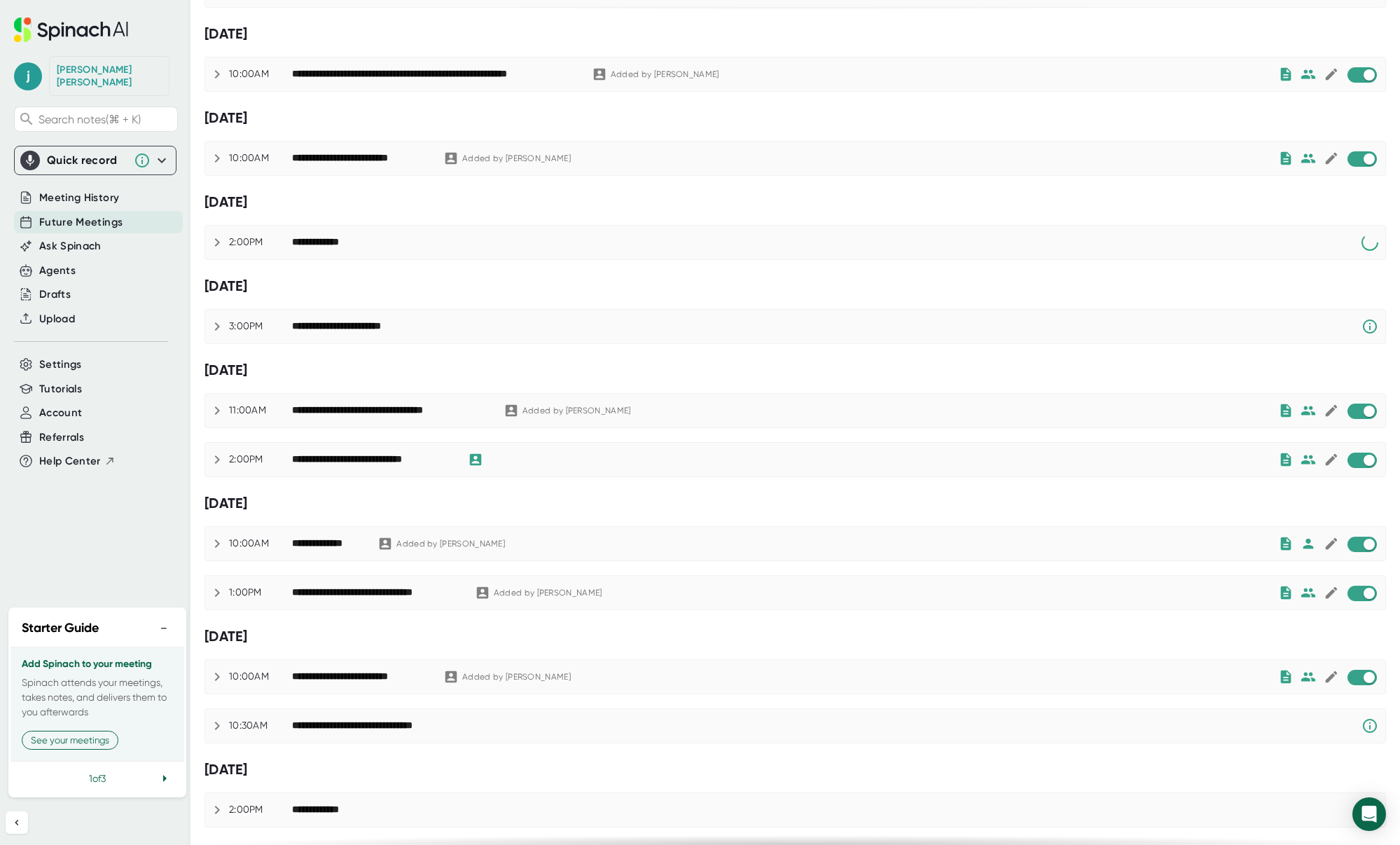
scroll to position [505, 0]
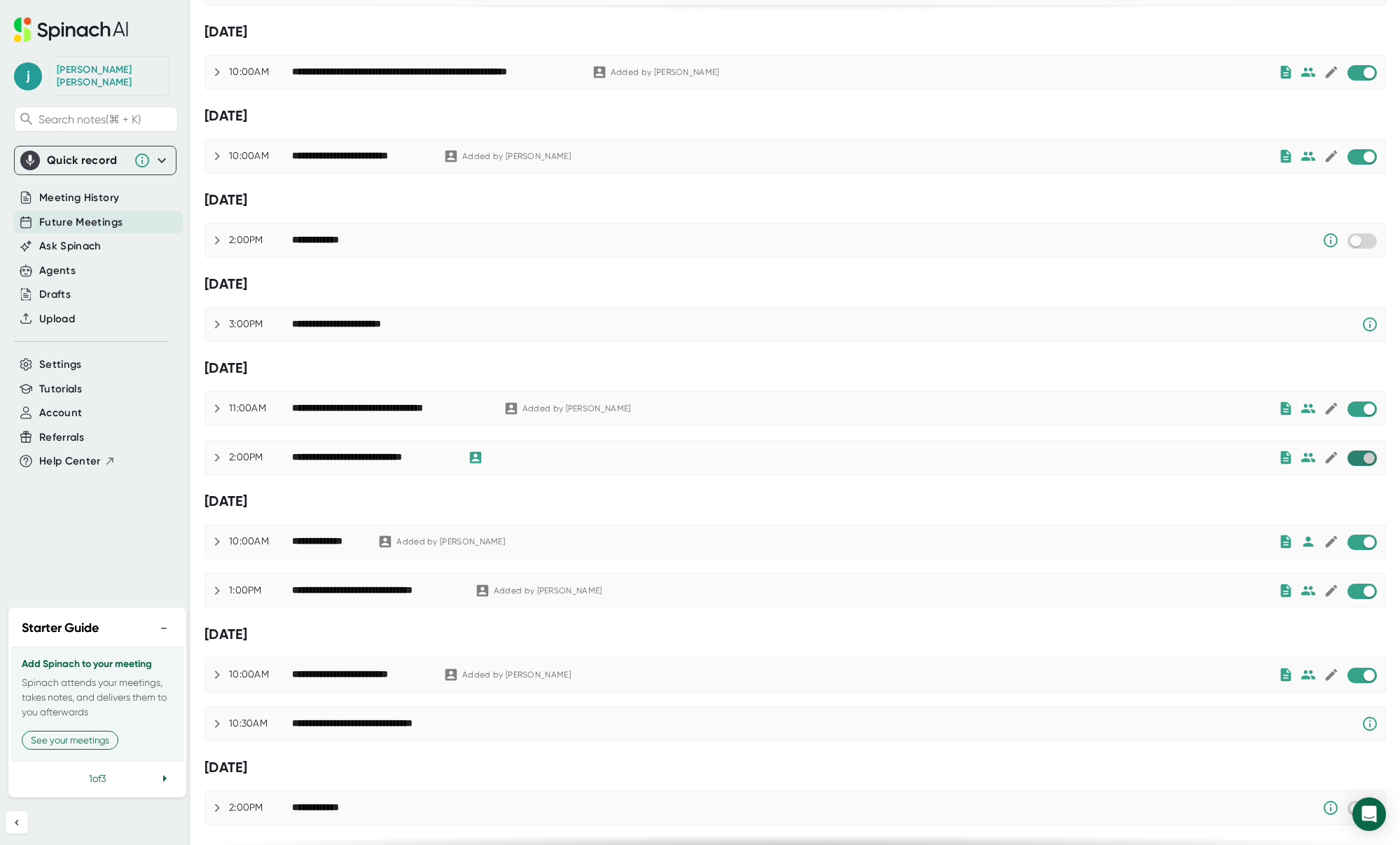
click at [1367, 455] on input "checkbox" at bounding box center [1368, 458] width 40 height 12
checkbox input "true"
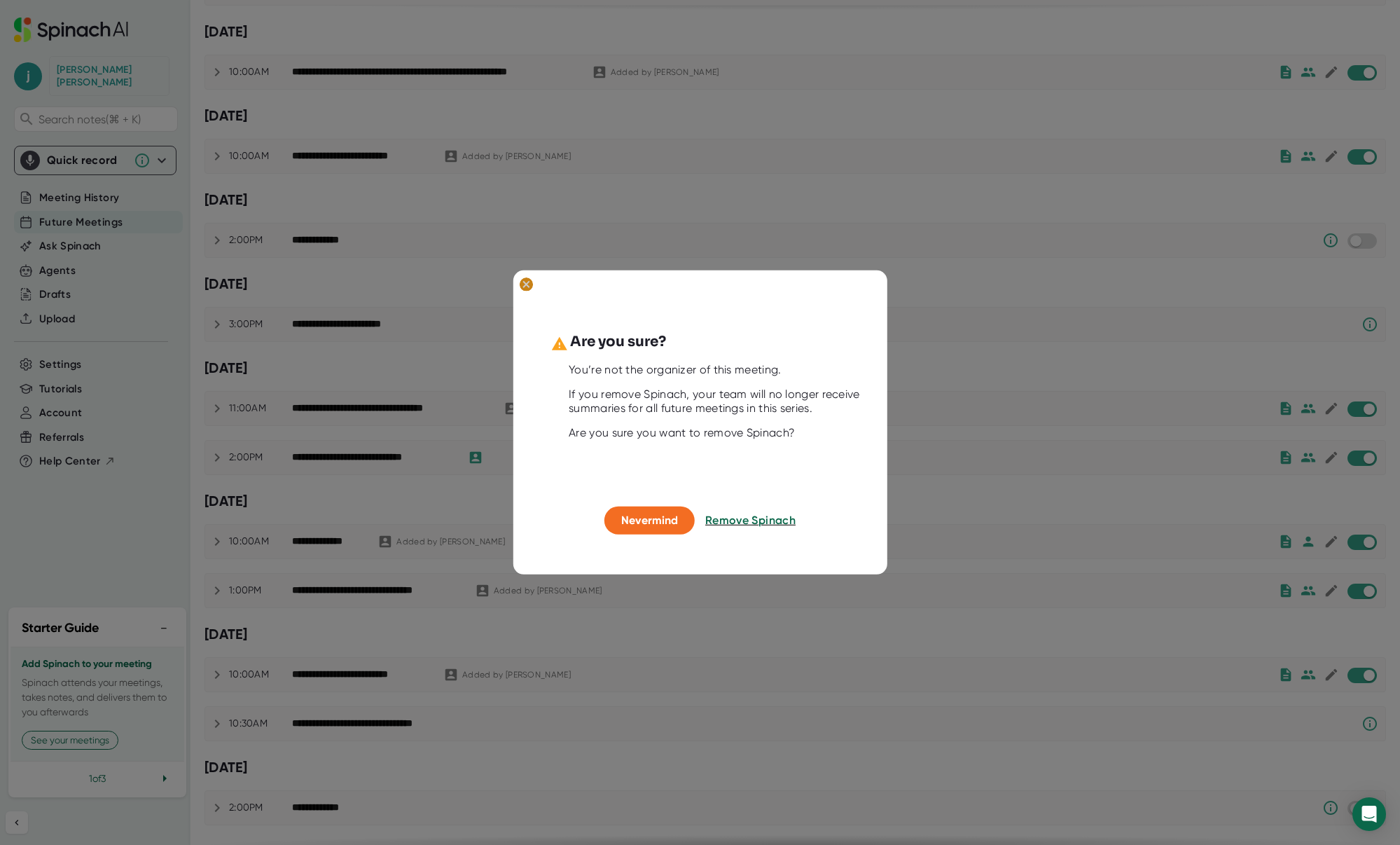
click at [526, 280] on ellipse at bounding box center [526, 284] width 13 height 14
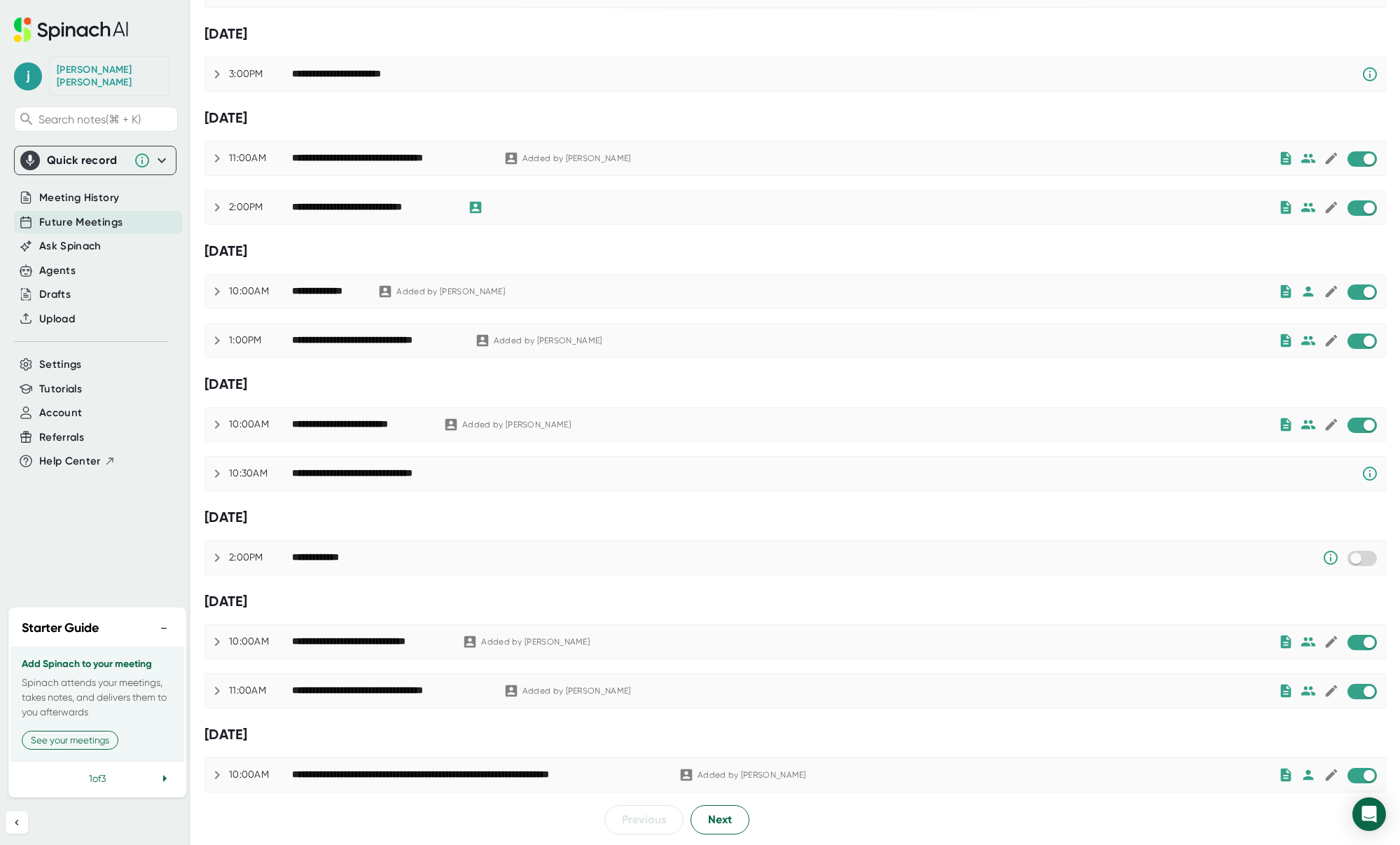
scroll to position [0, 0]
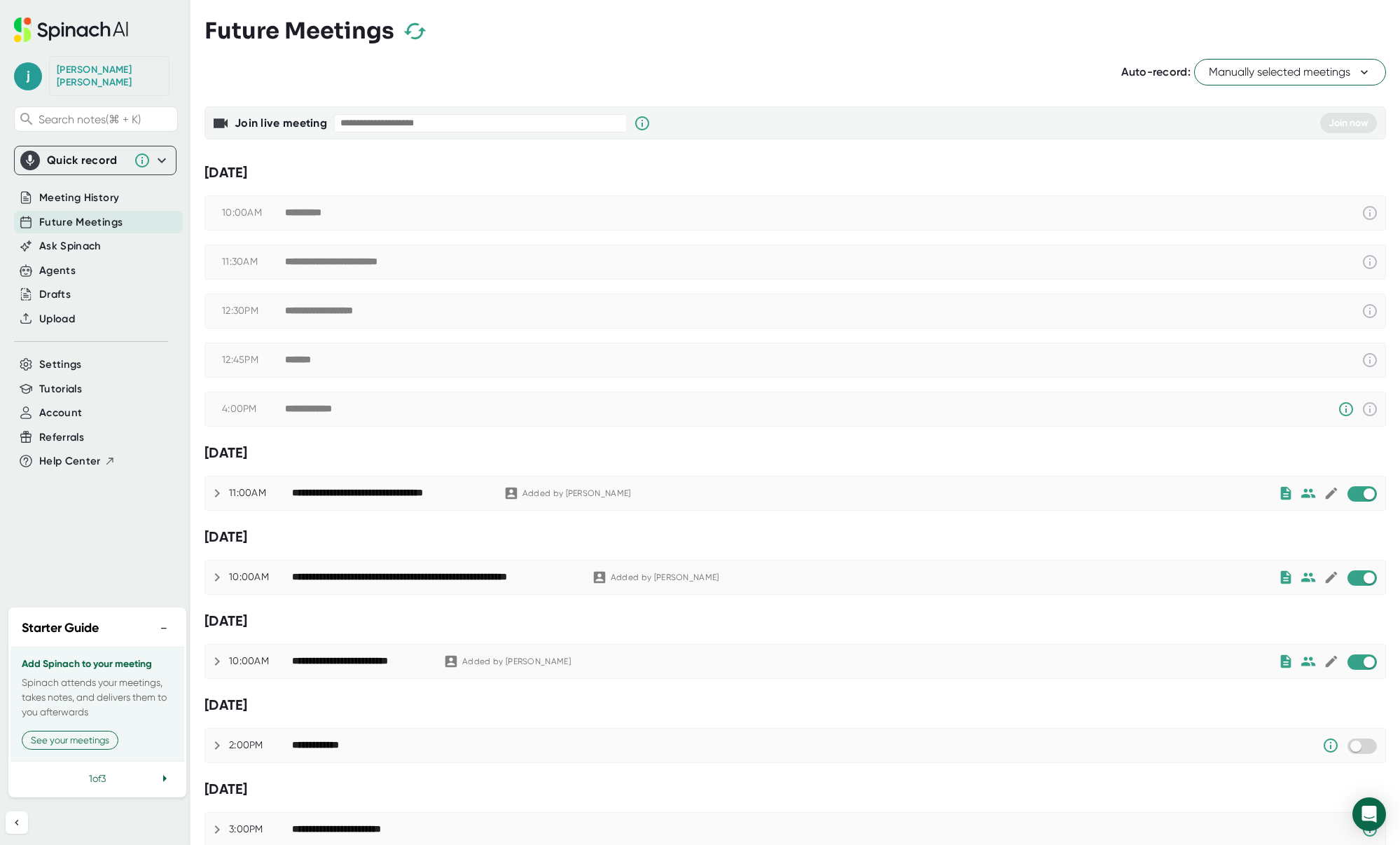
click at [708, 99] on div "Join live meeting Join now" at bounding box center [795, 123] width 1182 height 47
click at [32, 79] on span "j" at bounding box center [27, 76] width 28 height 28
click at [53, 128] on b "Edit Profile" at bounding box center [68, 132] width 45 height 12
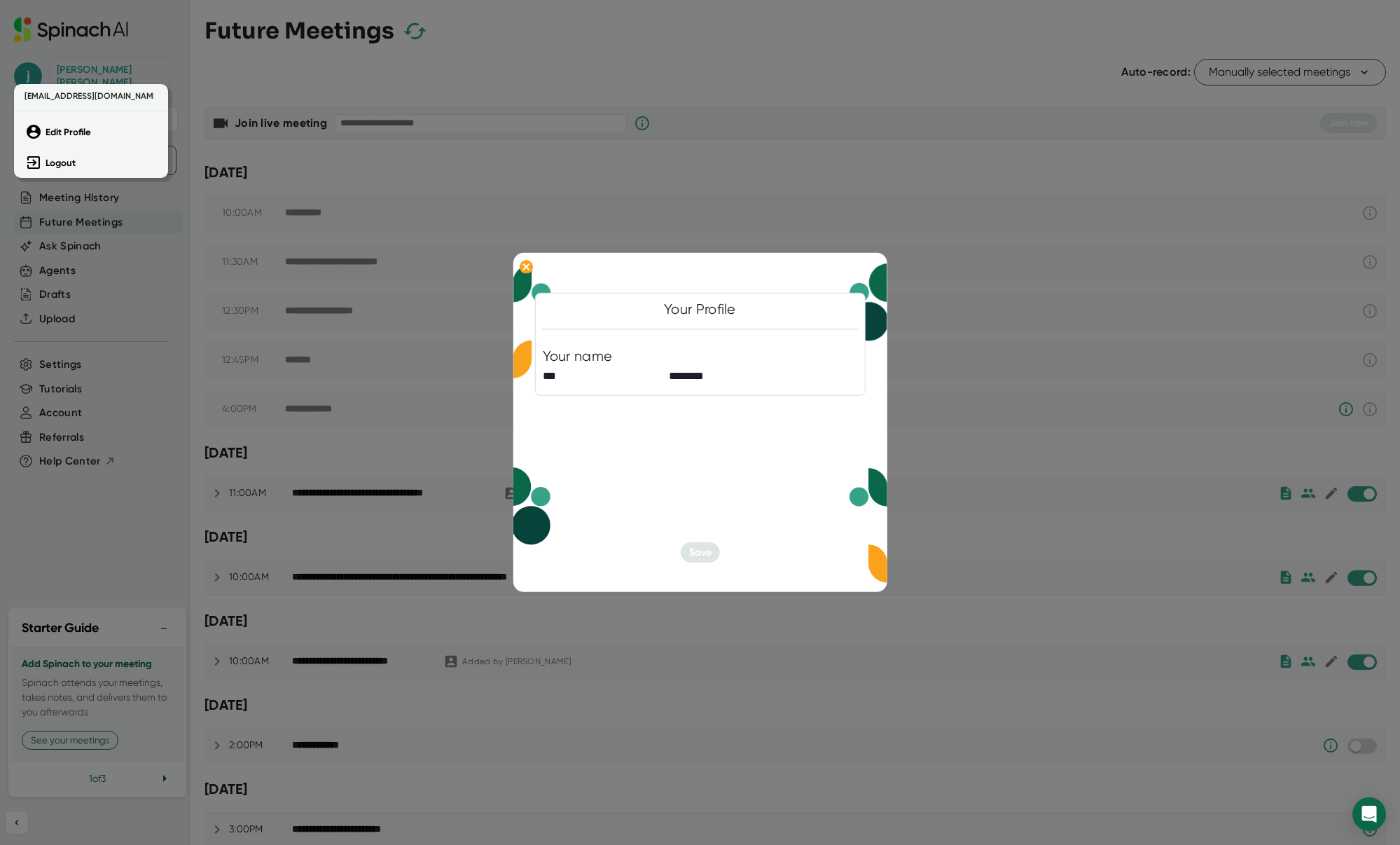
click at [710, 544] on div at bounding box center [700, 422] width 1400 height 845
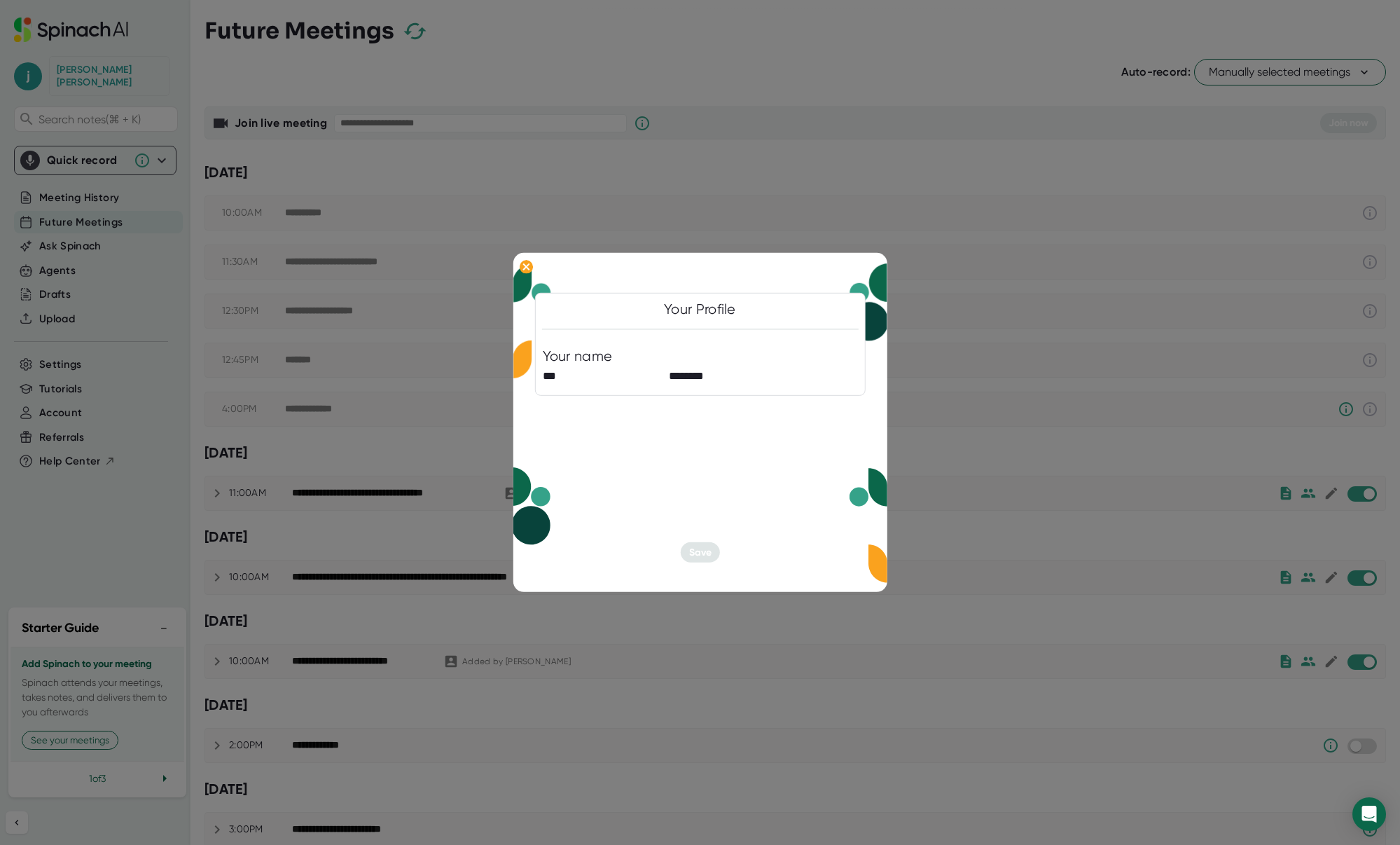
click at [929, 263] on div at bounding box center [700, 422] width 1400 height 845
